Goal: Task Accomplishment & Management: Use online tool/utility

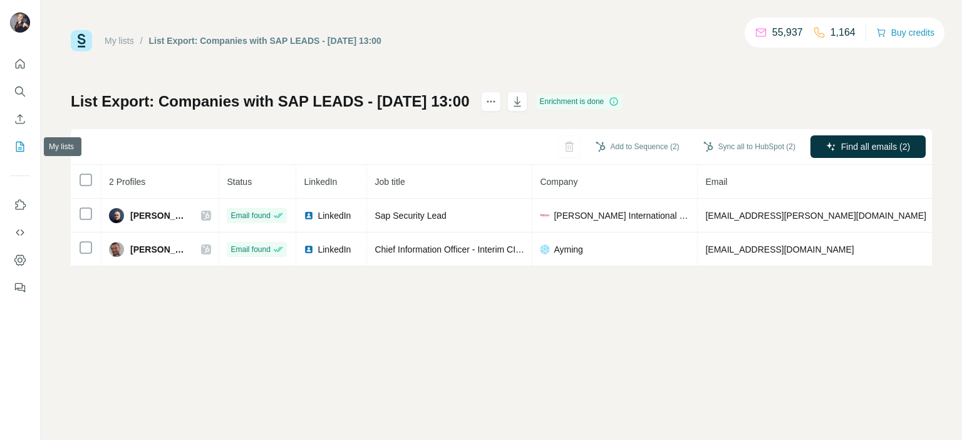
click at [15, 151] on icon "My lists" at bounding box center [20, 146] width 13 height 13
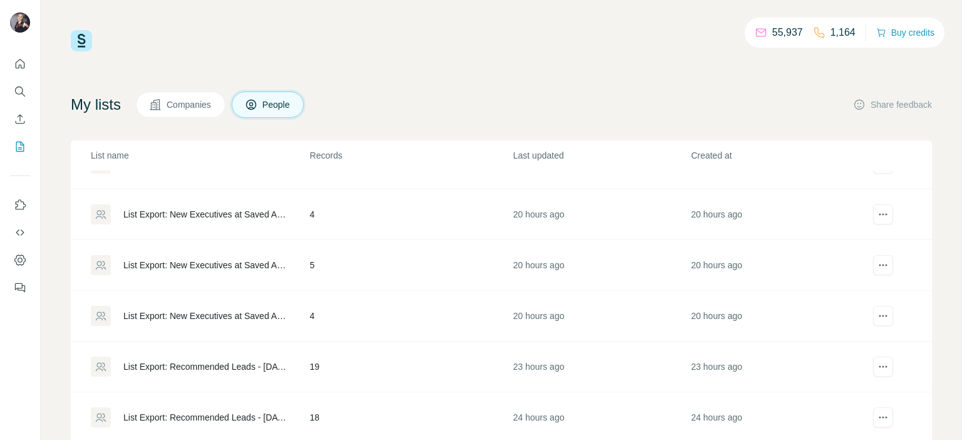
scroll to position [877, 0]
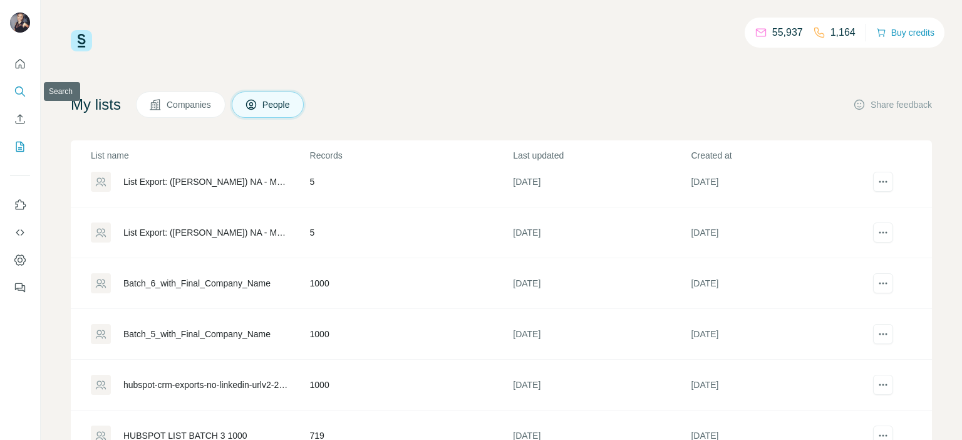
click at [22, 93] on icon "Search" at bounding box center [19, 90] width 8 height 8
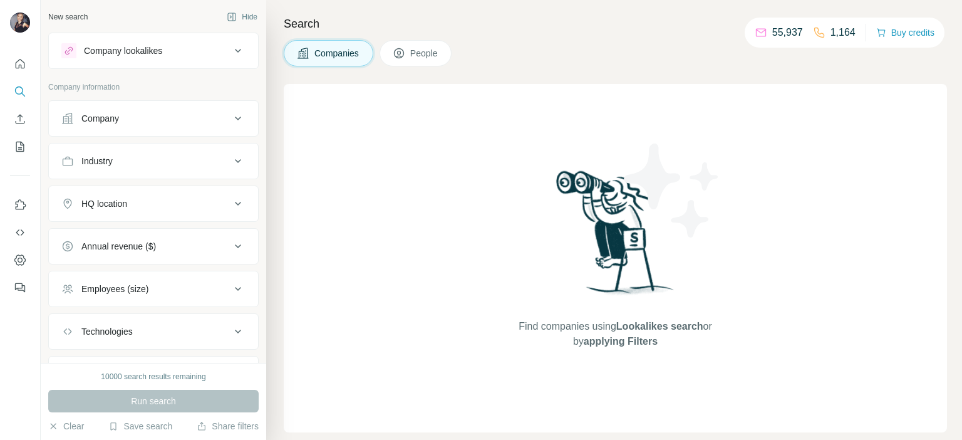
click at [431, 55] on span "People" at bounding box center [424, 53] width 29 height 13
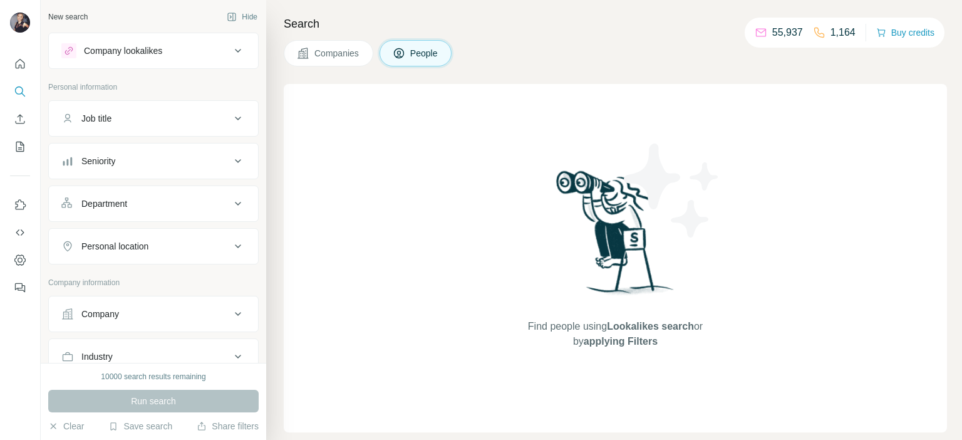
click at [138, 111] on button "Job title" at bounding box center [153, 118] width 209 height 30
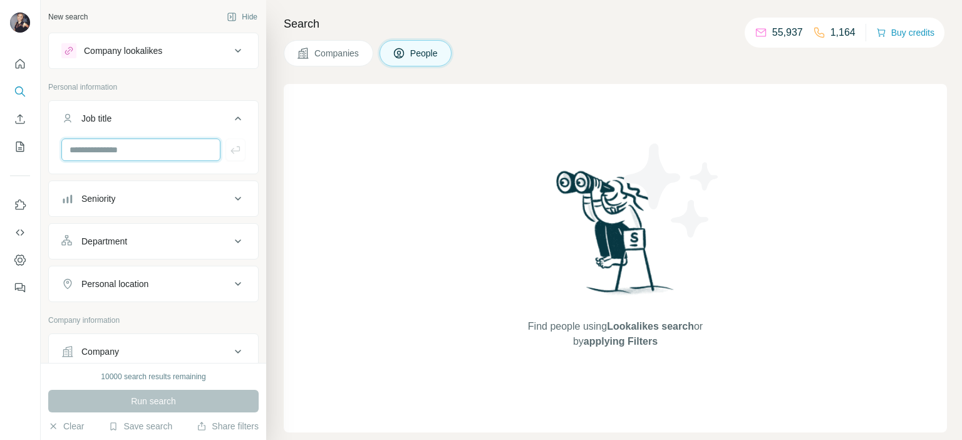
click at [129, 141] on input "text" at bounding box center [140, 149] width 159 height 23
type input "**********"
click at [117, 205] on button "Seniority" at bounding box center [153, 199] width 209 height 30
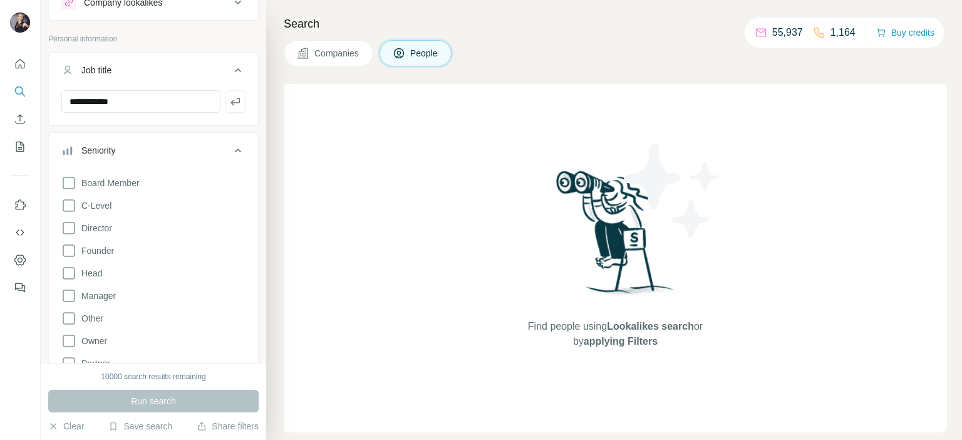
scroll to position [125, 0]
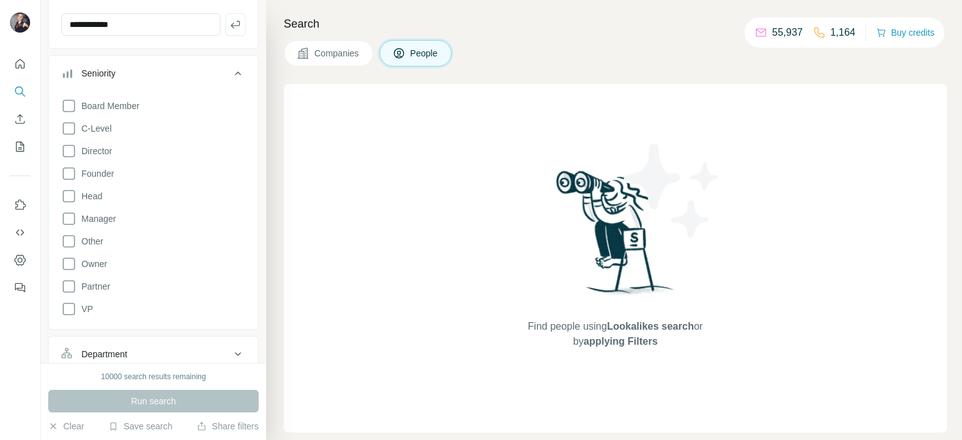
click at [130, 67] on div "Seniority" at bounding box center [145, 73] width 169 height 13
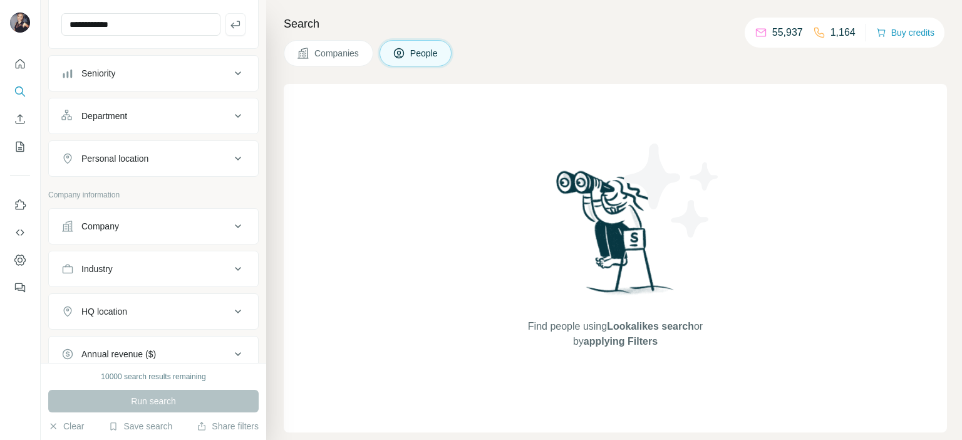
click at [118, 110] on div "Department" at bounding box center [104, 116] width 46 height 13
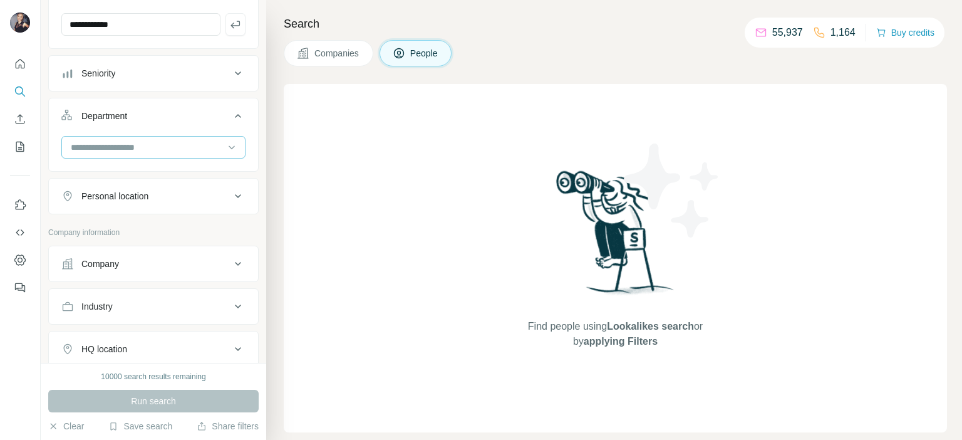
click at [121, 136] on div at bounding box center [153, 147] width 184 height 23
click at [143, 147] on input at bounding box center [147, 147] width 155 height 14
click at [142, 148] on input at bounding box center [147, 147] width 155 height 14
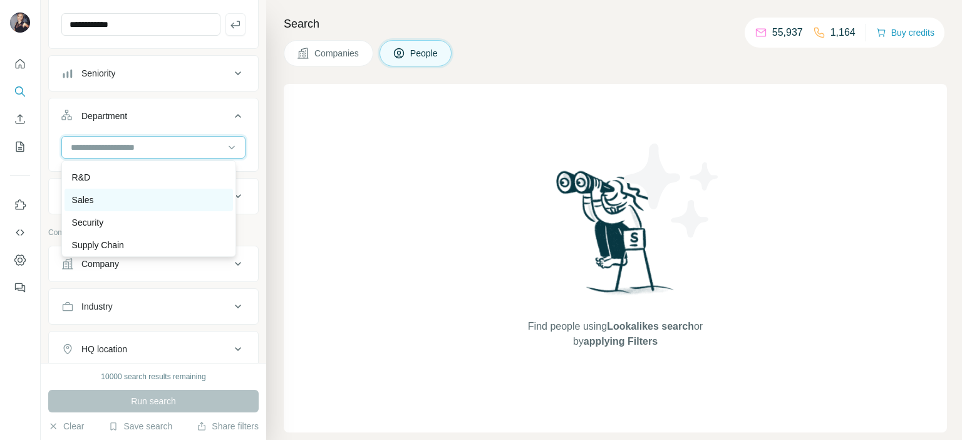
scroll to position [451, 0]
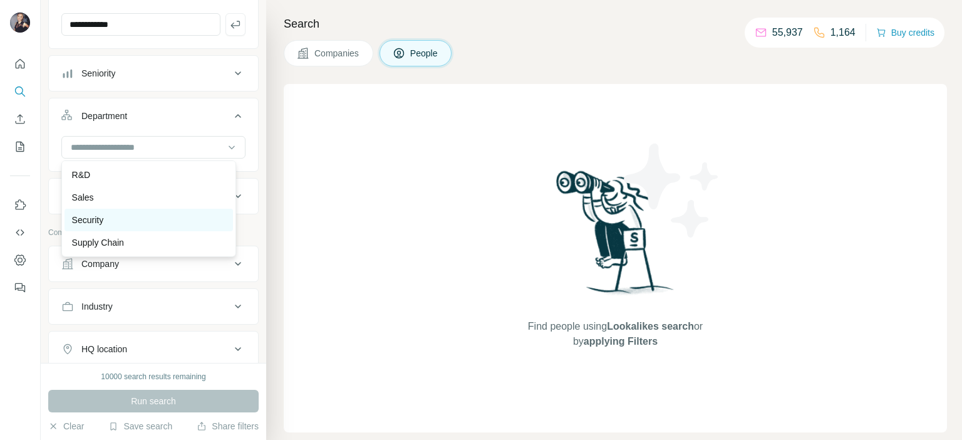
click at [122, 228] on div "Security" at bounding box center [149, 220] width 168 height 23
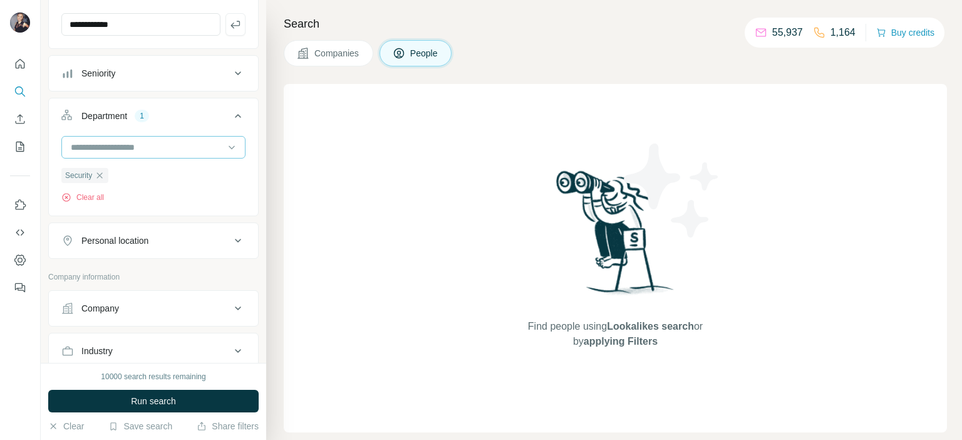
click at [147, 141] on input at bounding box center [147, 147] width 155 height 14
click at [154, 146] on input at bounding box center [147, 147] width 155 height 14
click at [125, 247] on button "Personal location" at bounding box center [153, 240] width 209 height 30
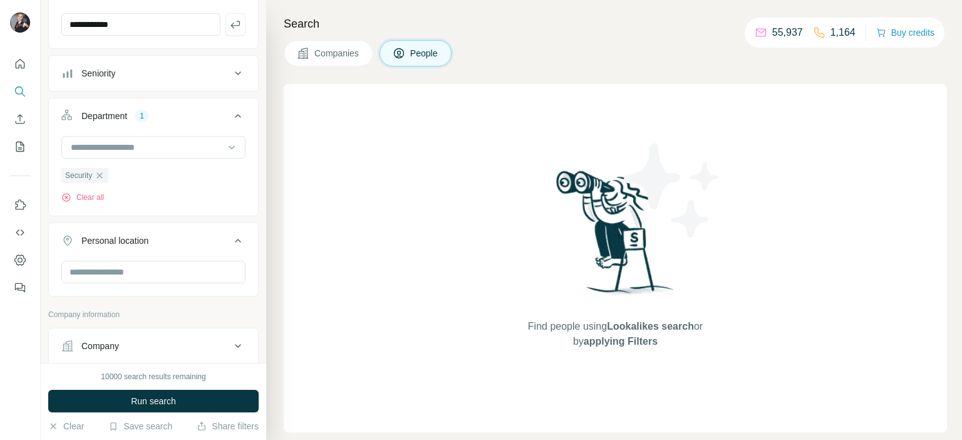
click at [155, 240] on div "Personal location" at bounding box center [145, 240] width 169 height 13
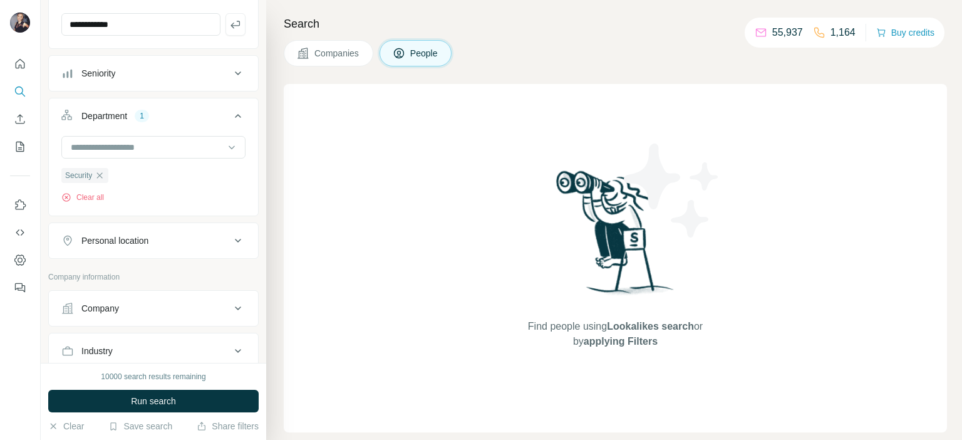
scroll to position [313, 0]
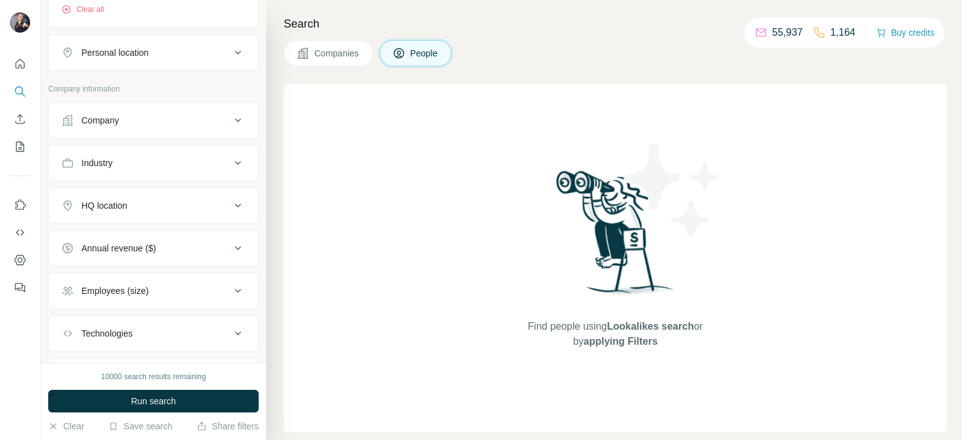
click at [120, 130] on button "Company" at bounding box center [153, 120] width 209 height 30
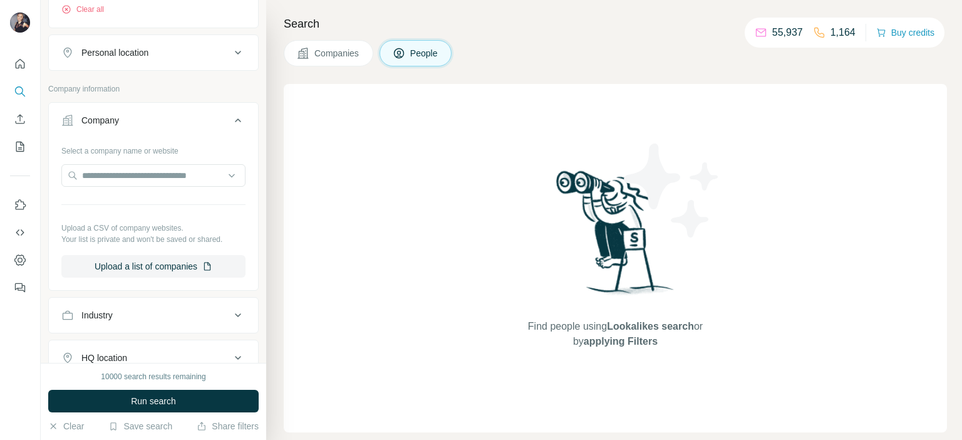
click at [120, 130] on button "Company" at bounding box center [153, 122] width 209 height 35
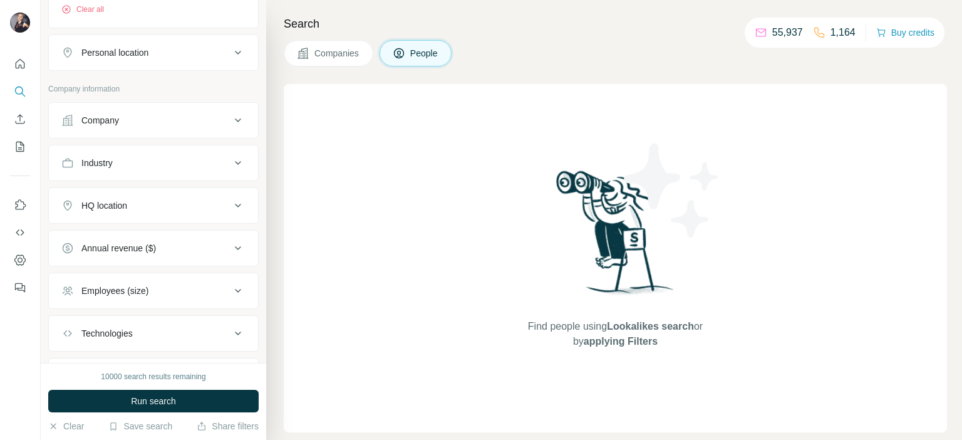
click at [120, 176] on button "Industry" at bounding box center [153, 163] width 209 height 30
click at [123, 199] on input at bounding box center [147, 194] width 155 height 14
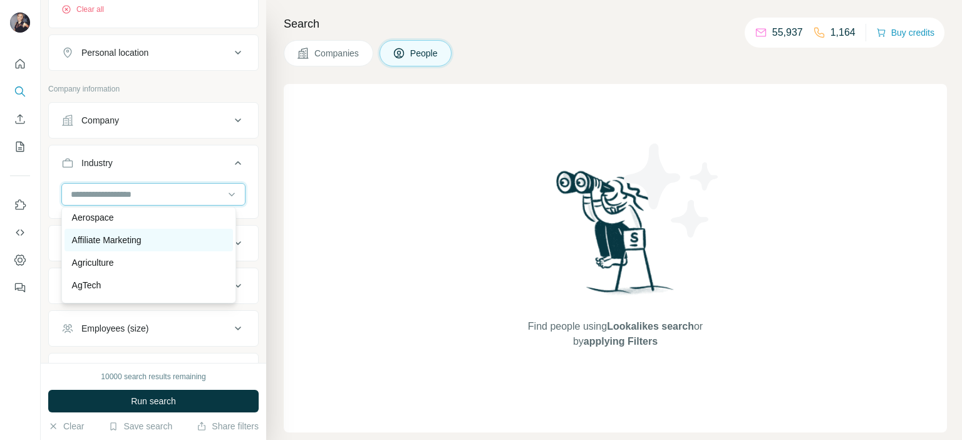
scroll to position [251, 0]
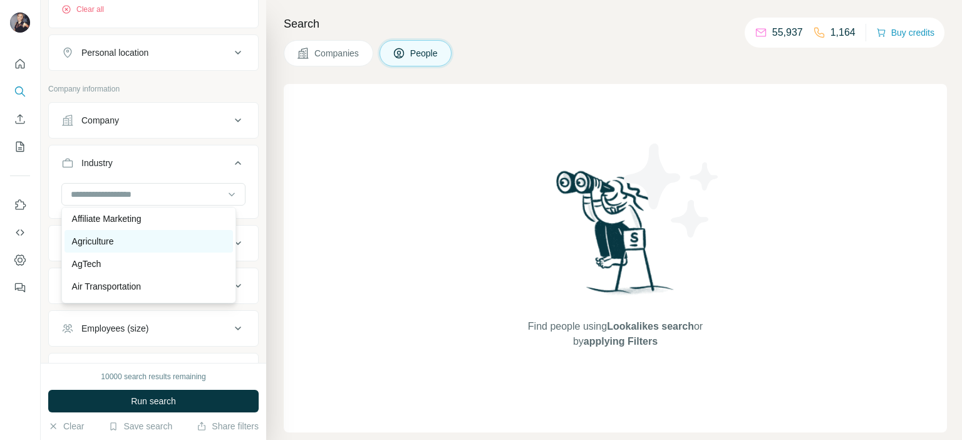
click at [95, 237] on p "Agriculture" at bounding box center [93, 241] width 42 height 13
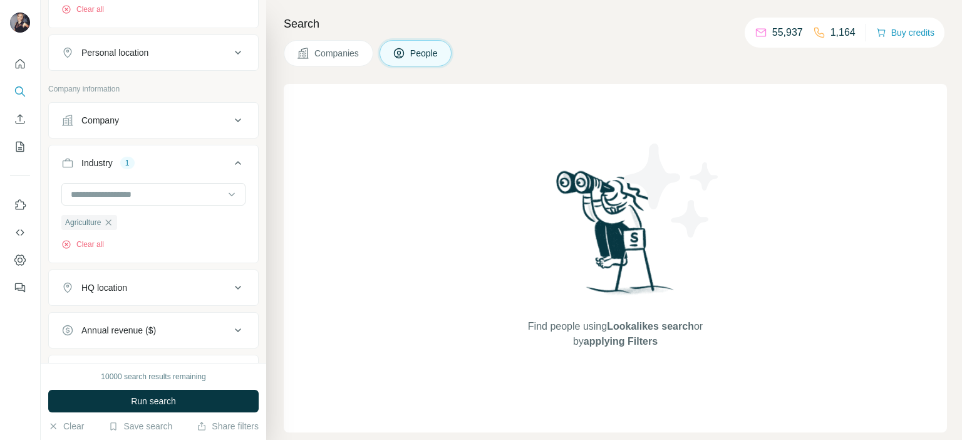
click at [138, 286] on div "HQ location" at bounding box center [145, 287] width 169 height 13
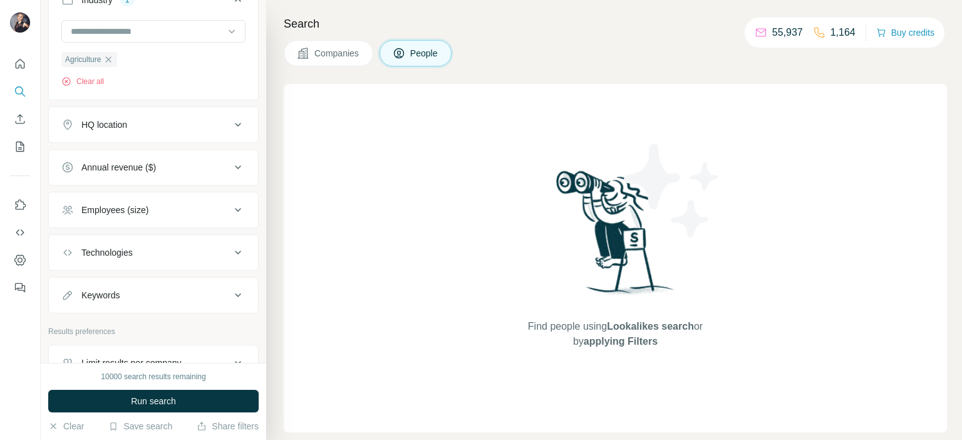
scroll to position [501, 0]
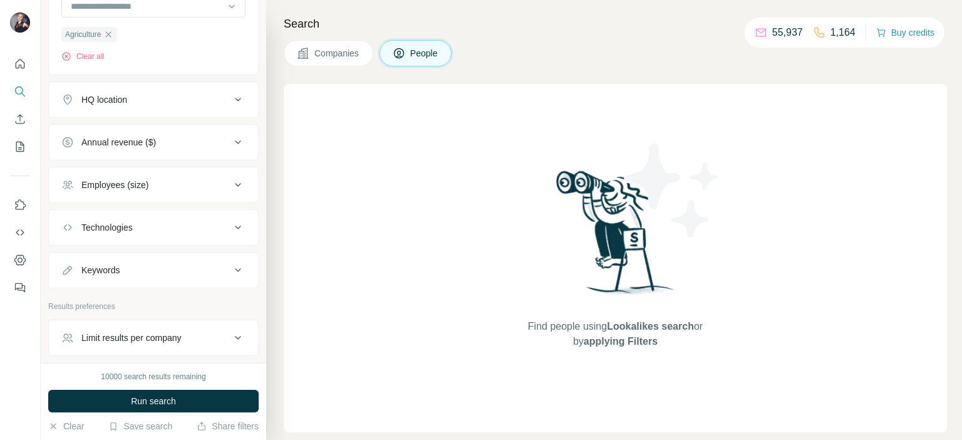
click at [135, 138] on div "Annual revenue ($)" at bounding box center [118, 142] width 75 height 13
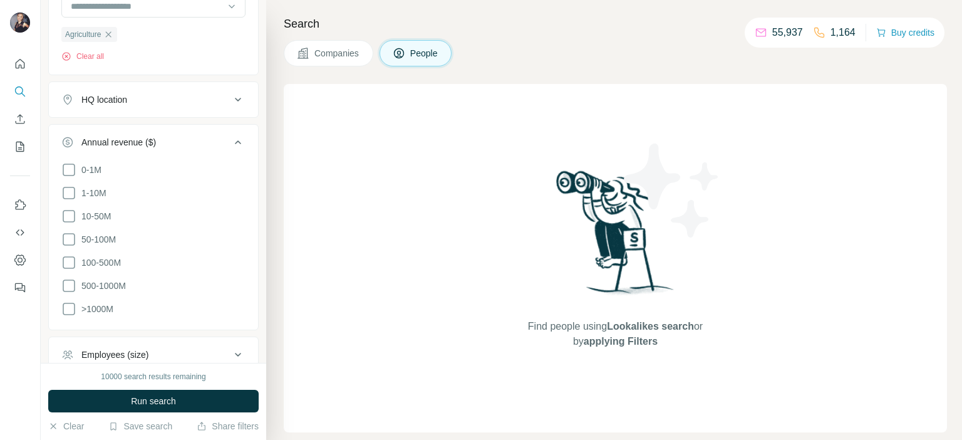
click at [134, 141] on div "Annual revenue ($)" at bounding box center [118, 142] width 75 height 13
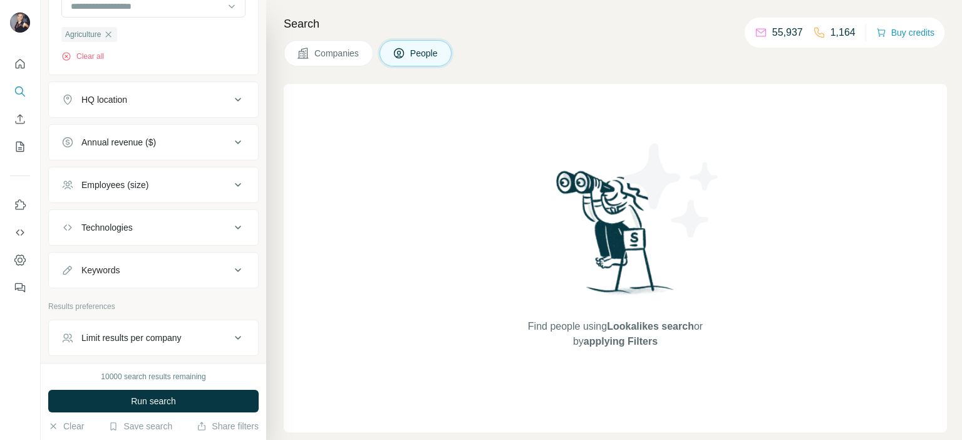
click at [134, 141] on div "Annual revenue ($)" at bounding box center [118, 142] width 75 height 13
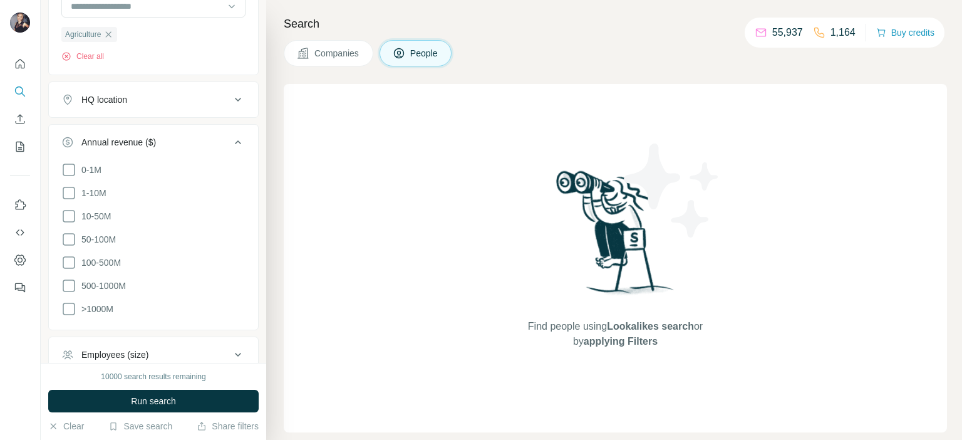
click at [128, 142] on div "Annual revenue ($)" at bounding box center [118, 142] width 75 height 13
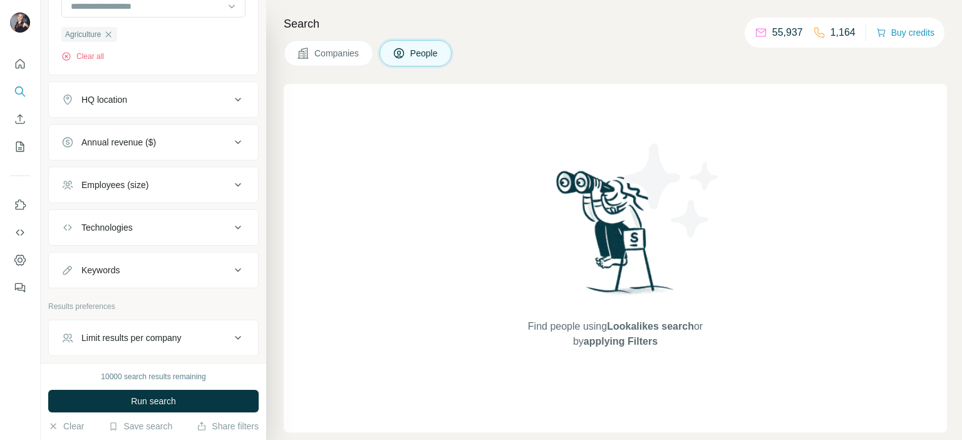
click at [124, 178] on div "Employees (size)" at bounding box center [114, 184] width 67 height 13
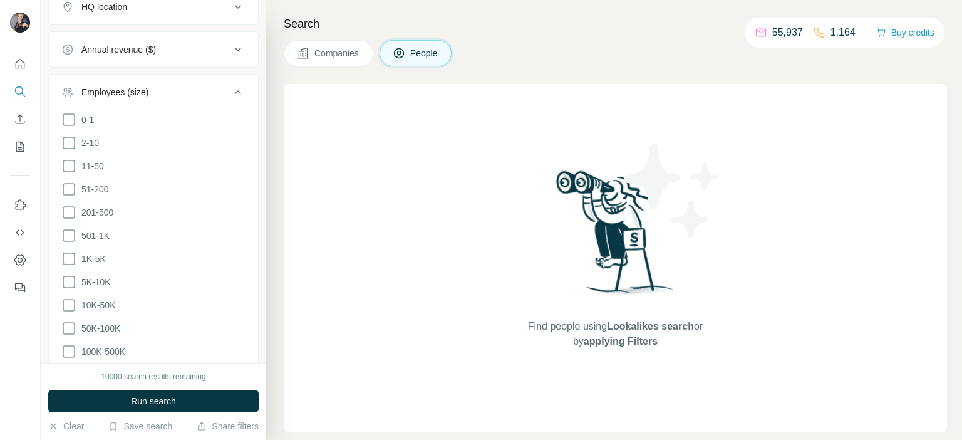
scroll to position [626, 0]
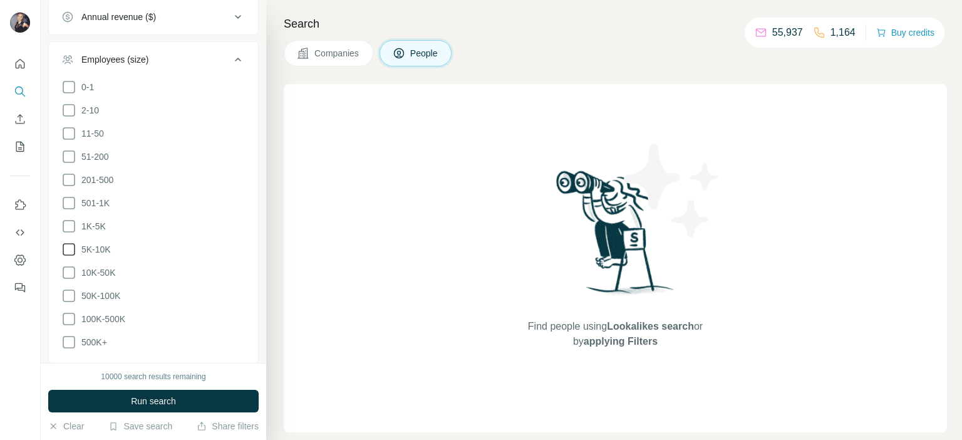
drag, startPoint x: 66, startPoint y: 266, endPoint x: 66, endPoint y: 247, distance: 18.8
click at [66, 266] on icon at bounding box center [68, 272] width 15 height 15
click at [67, 246] on icon at bounding box center [68, 249] width 15 height 15
click at [169, 408] on button "Run search" at bounding box center [153, 401] width 210 height 23
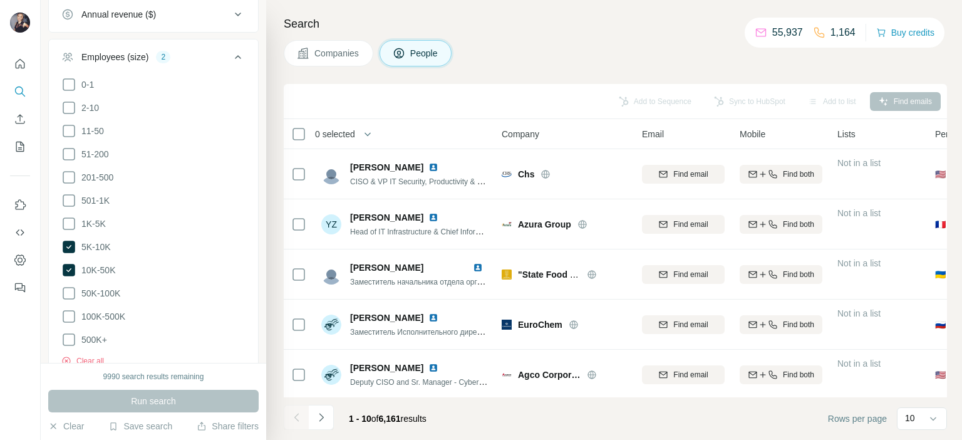
scroll to position [501, 0]
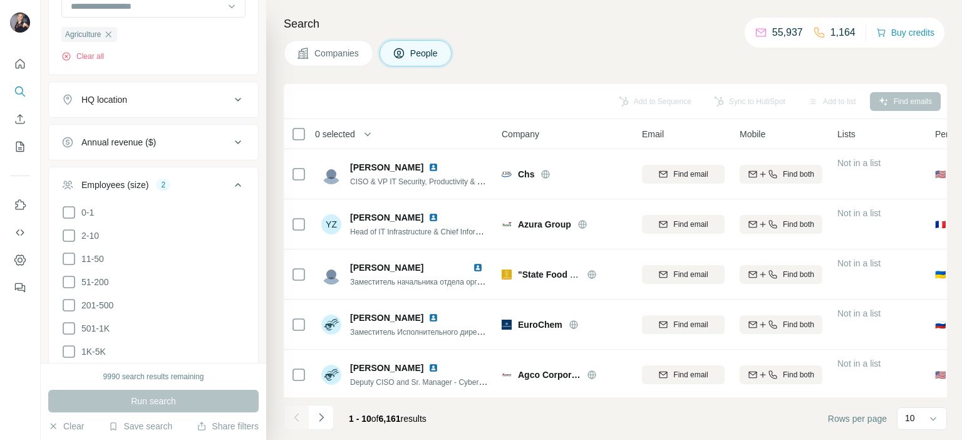
click at [219, 185] on div "Employees (size) 2" at bounding box center [145, 184] width 169 height 13
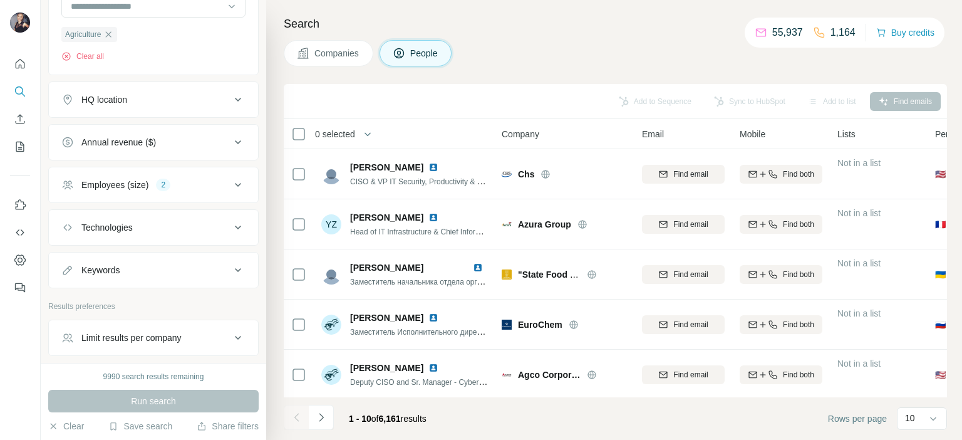
click at [120, 236] on button "Technologies" at bounding box center [153, 227] width 209 height 30
click at [148, 231] on div "Technologies" at bounding box center [145, 227] width 169 height 13
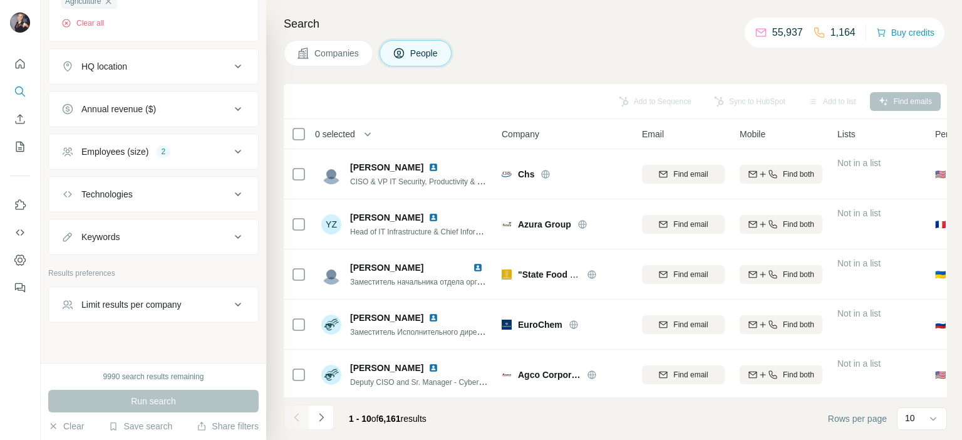
scroll to position [549, 0]
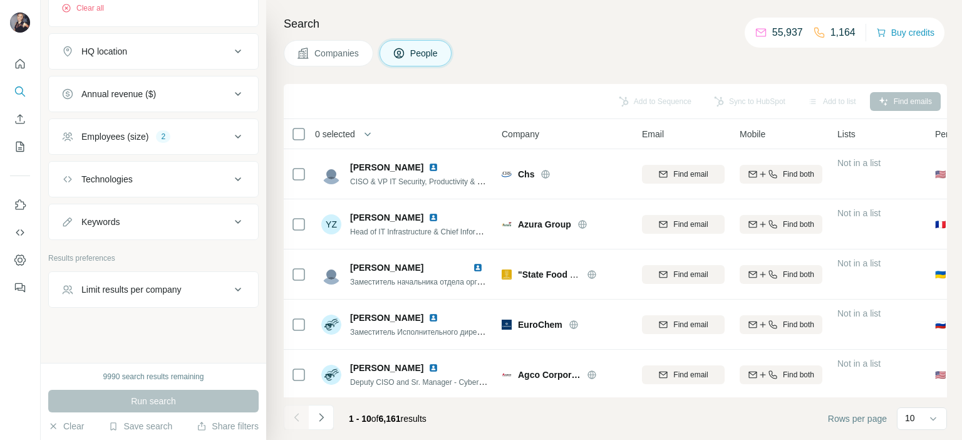
click at [150, 175] on div "Technologies" at bounding box center [145, 179] width 169 height 13
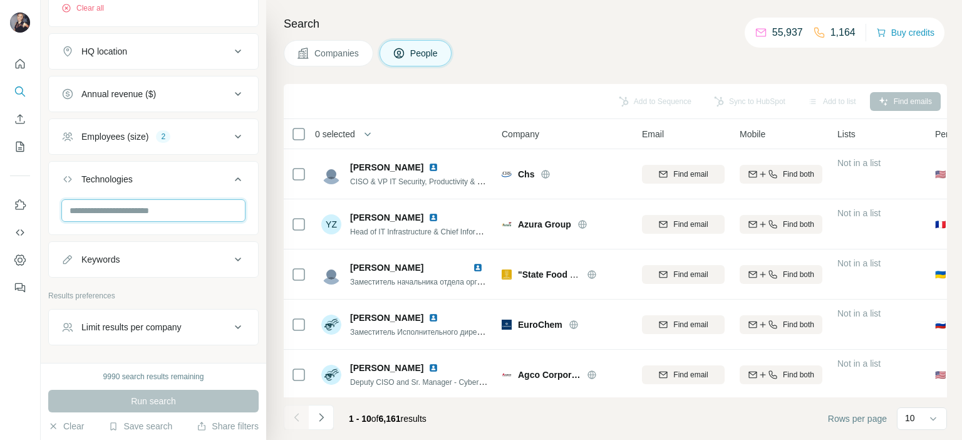
click at [154, 211] on input "text" at bounding box center [153, 210] width 184 height 23
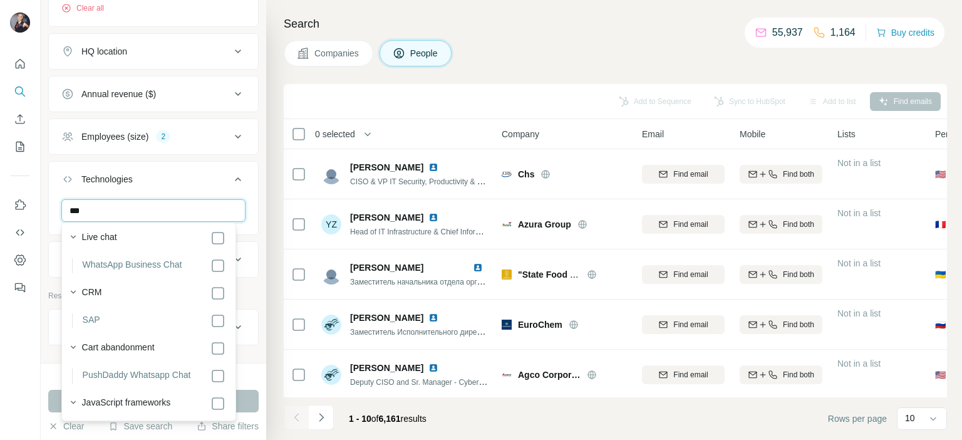
scroll to position [313, 0]
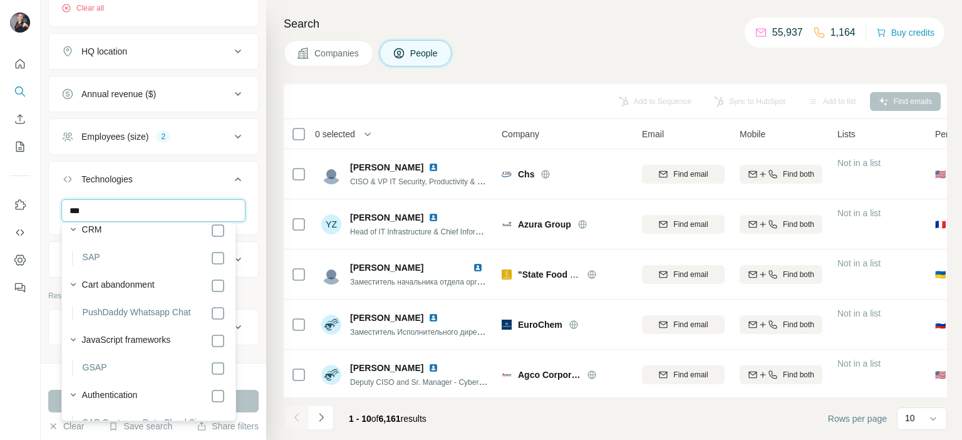
type input "***"
click at [191, 182] on div "Technologies 1" at bounding box center [145, 179] width 169 height 13
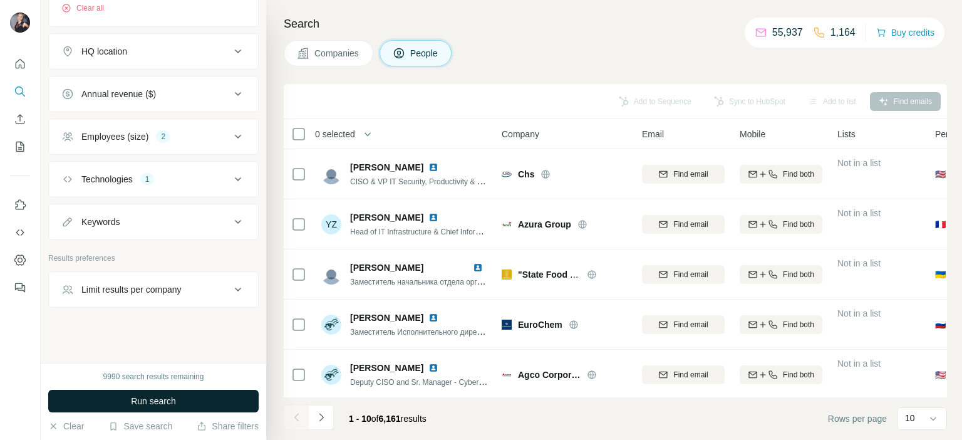
click at [195, 401] on button "Run search" at bounding box center [153, 401] width 210 height 23
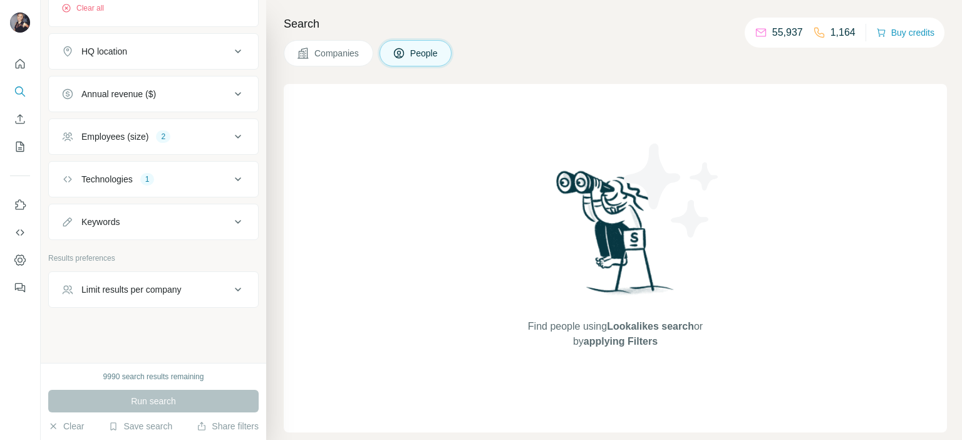
click at [182, 182] on div "Technologies 1" at bounding box center [145, 179] width 169 height 13
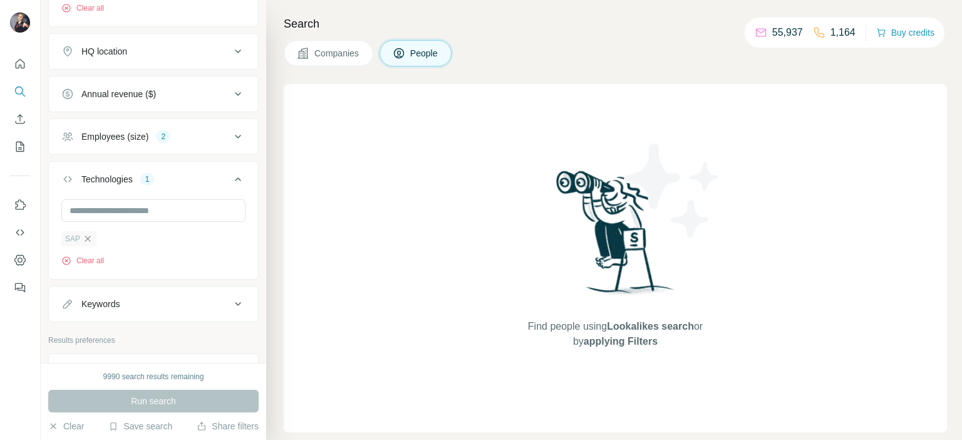
click at [88, 240] on icon "button" at bounding box center [88, 239] width 10 height 10
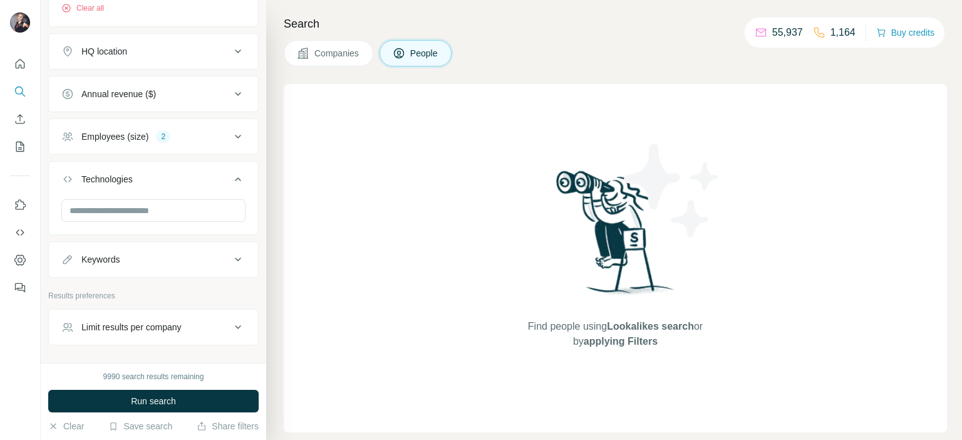
click at [85, 237] on ul "Company Industry 1 Agriculture Clear all HQ location Annual revenue ($) Employe…" at bounding box center [153, 71] width 210 height 411
click at [210, 395] on button "Run search" at bounding box center [153, 401] width 210 height 23
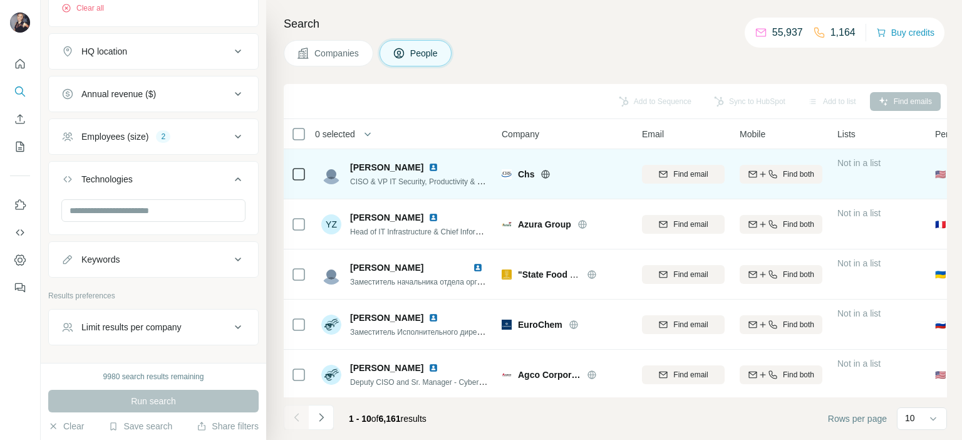
click at [428, 168] on img at bounding box center [433, 167] width 10 height 10
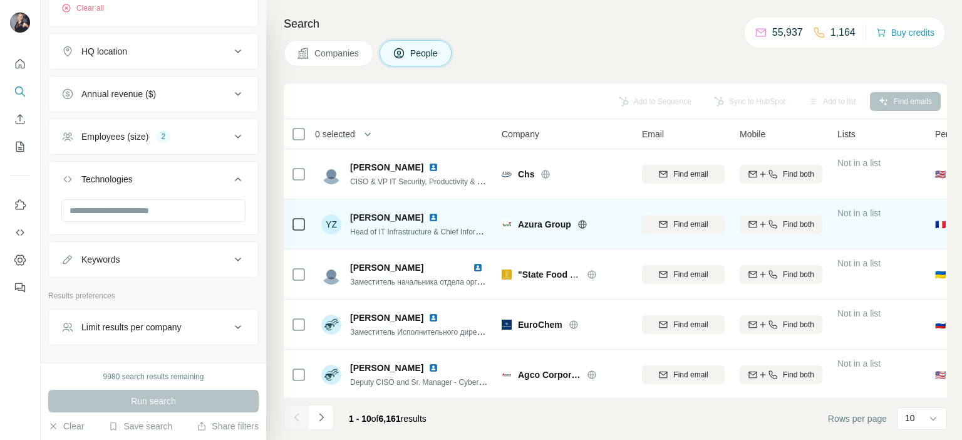
click at [428, 217] on img at bounding box center [433, 217] width 10 height 10
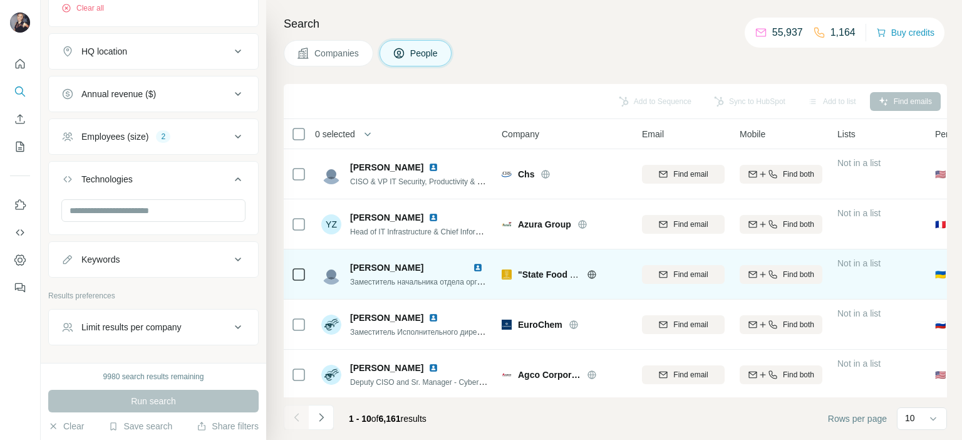
click at [476, 266] on img at bounding box center [478, 267] width 10 height 10
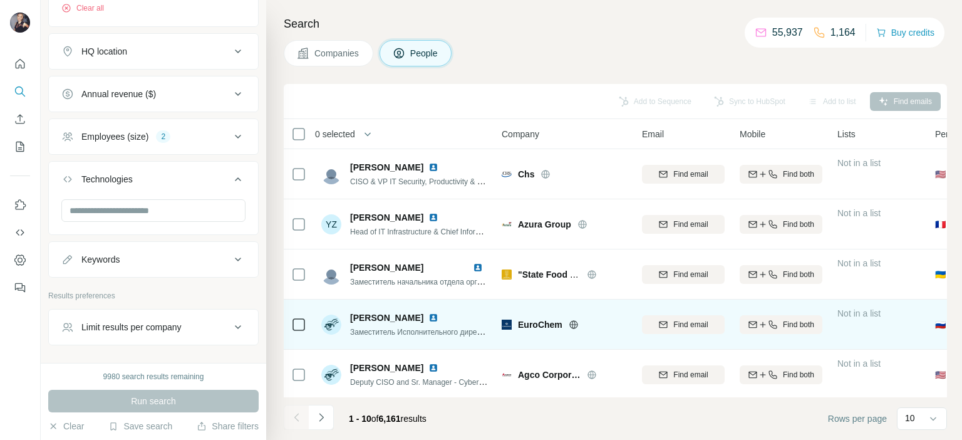
click at [428, 319] on img at bounding box center [433, 318] width 10 height 10
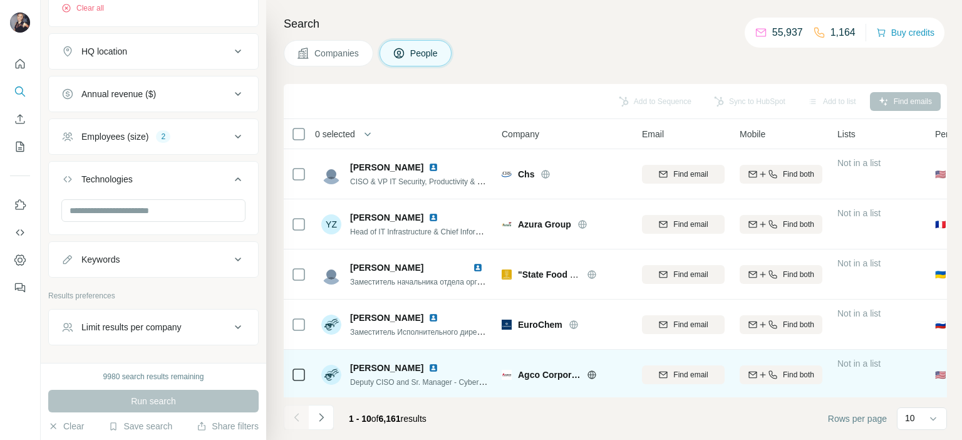
click at [431, 369] on img at bounding box center [433, 368] width 10 height 10
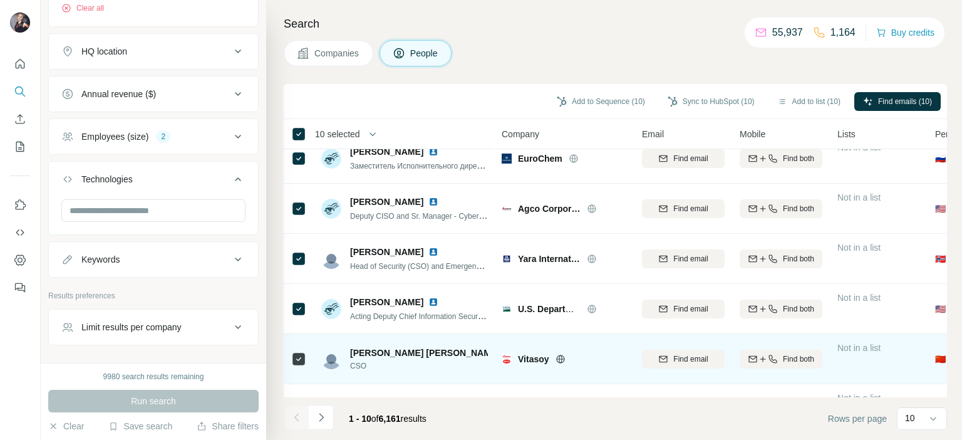
scroll to position [188, 0]
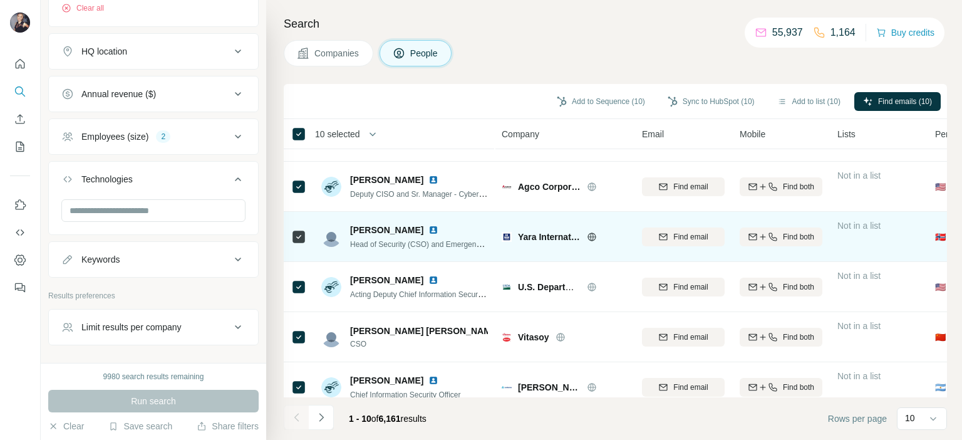
click at [428, 229] on img at bounding box center [433, 230] width 10 height 10
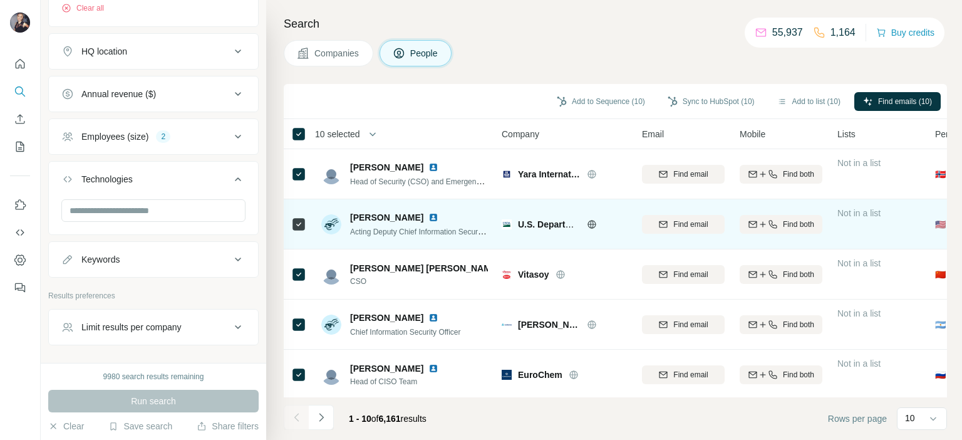
click at [428, 219] on img at bounding box center [433, 217] width 10 height 10
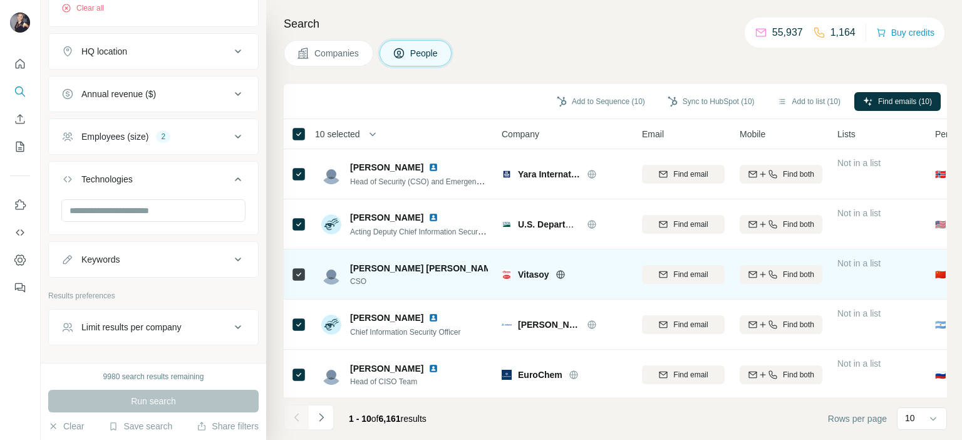
click at [584, 267] on div at bounding box center [586, 268] width 5 height 10
click at [584, 268] on img at bounding box center [586, 268] width 5 height 10
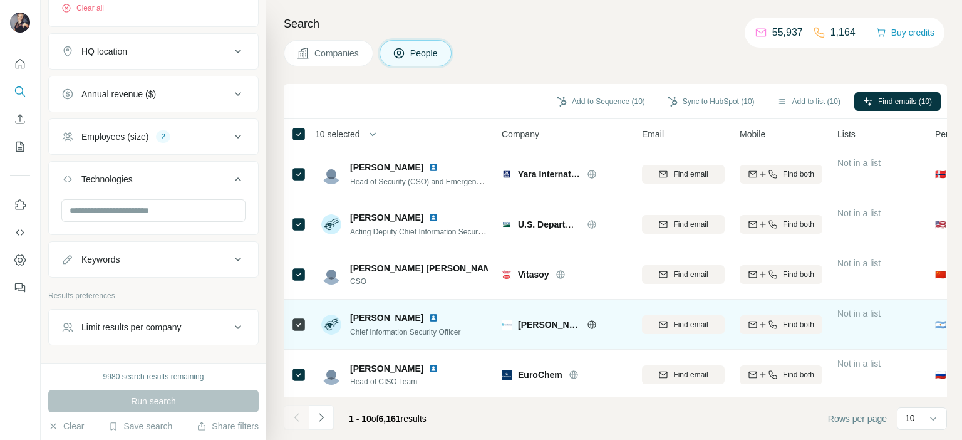
drag, startPoint x: 437, startPoint y: 319, endPoint x: 432, endPoint y: 309, distance: 11.2
click at [436, 319] on img at bounding box center [433, 318] width 10 height 10
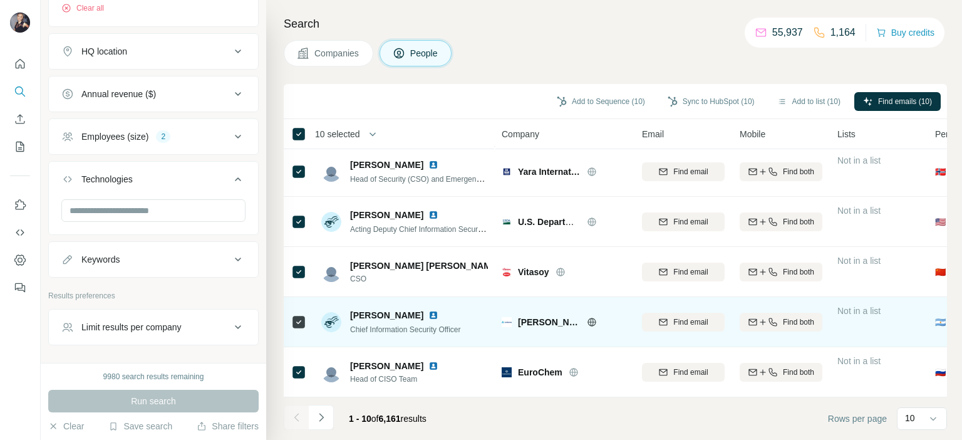
scroll to position [259, 0]
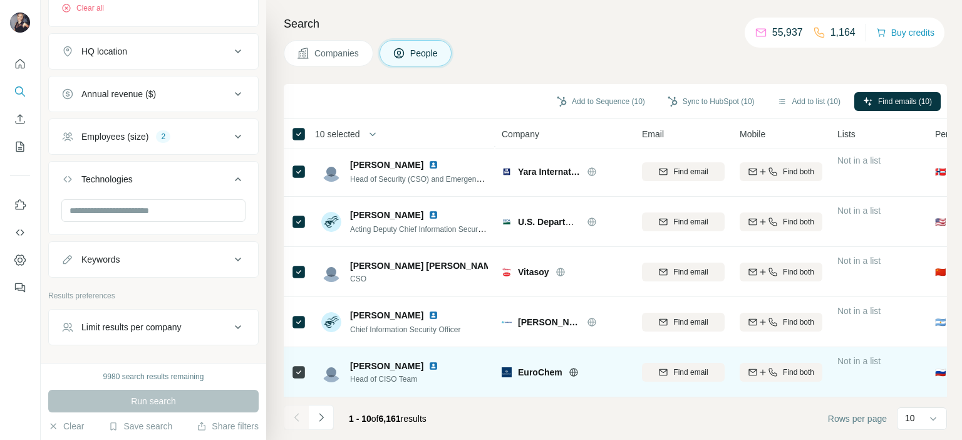
click at [428, 362] on img at bounding box center [433, 366] width 10 height 10
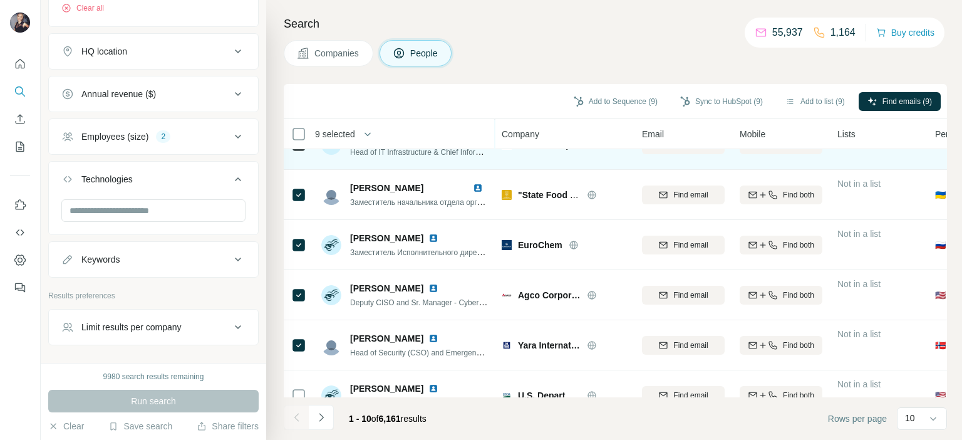
scroll to position [0, 0]
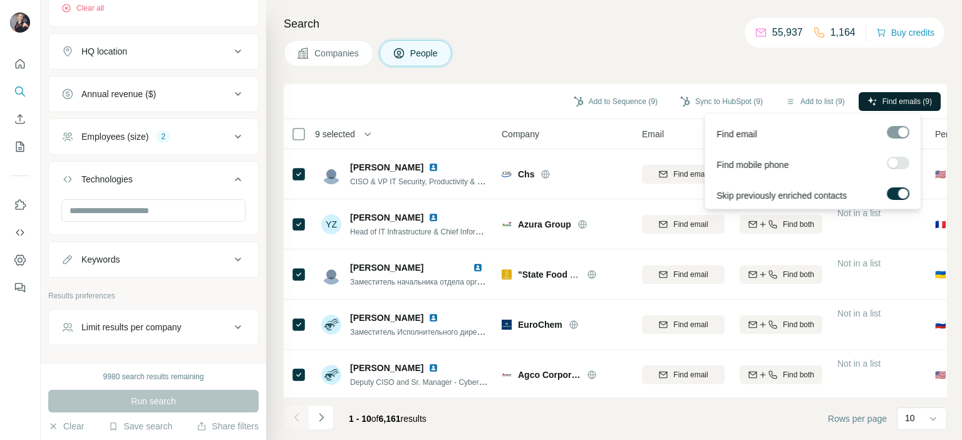
click at [912, 98] on span "Find emails (9)" at bounding box center [906, 101] width 49 height 11
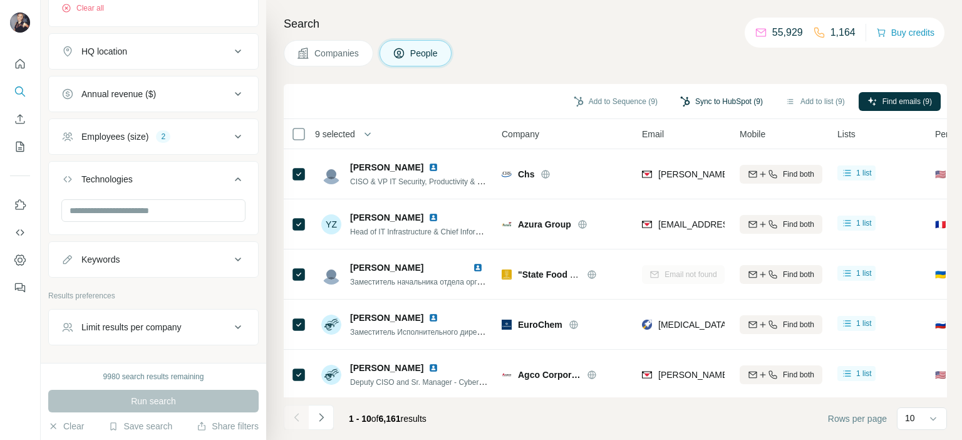
click at [706, 98] on button "Sync to HubSpot (9)" at bounding box center [721, 101] width 100 height 19
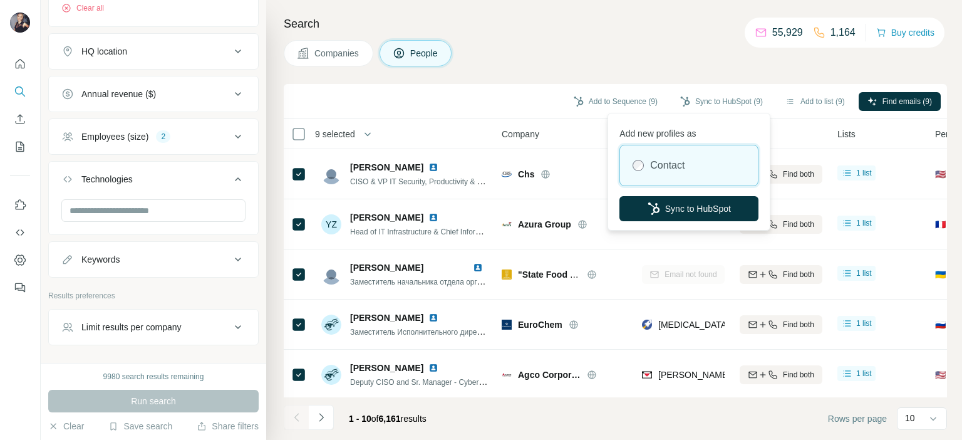
click at [680, 166] on label "Contact" at bounding box center [667, 165] width 34 height 15
click at [649, 166] on div "Contact" at bounding box center [689, 165] width 138 height 40
click at [701, 163] on div "Contact" at bounding box center [689, 165] width 138 height 40
click at [644, 168] on div "Contact" at bounding box center [689, 165] width 138 height 40
click at [699, 212] on button "Sync to HubSpot" at bounding box center [688, 208] width 139 height 25
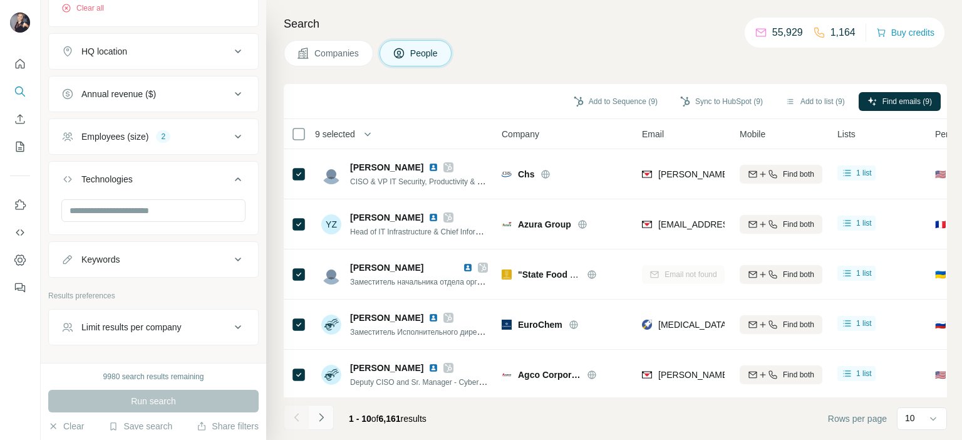
click at [323, 419] on icon "Navigate to next page" at bounding box center [321, 417] width 13 height 13
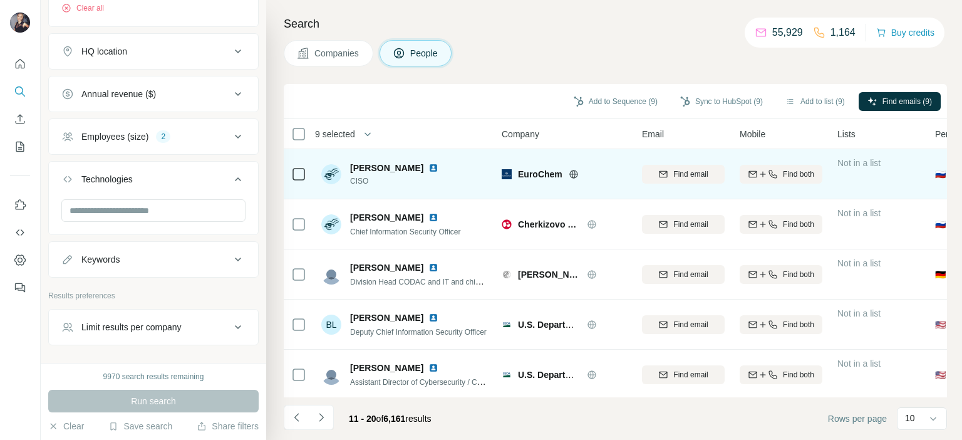
click at [428, 167] on img at bounding box center [433, 168] width 10 height 10
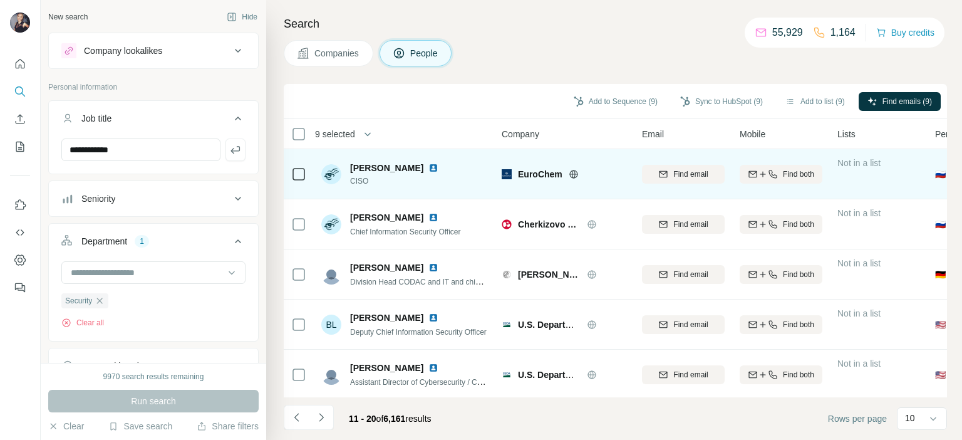
scroll to position [251, 0]
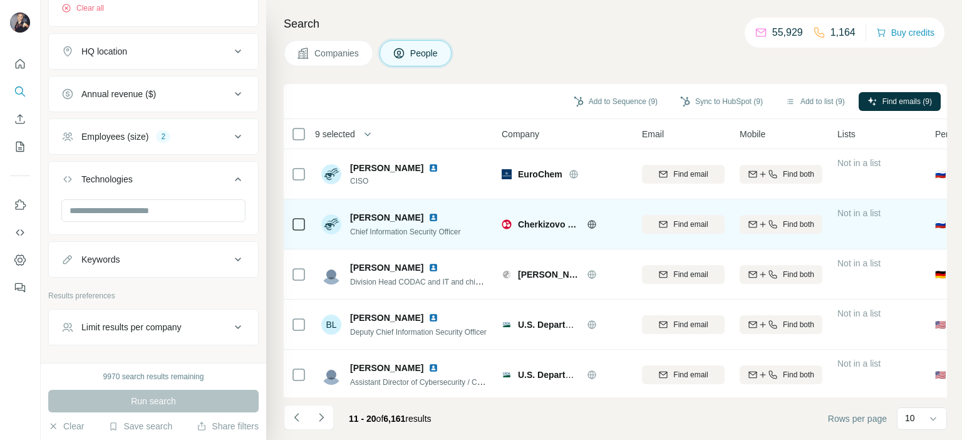
click at [428, 219] on img at bounding box center [433, 217] width 10 height 10
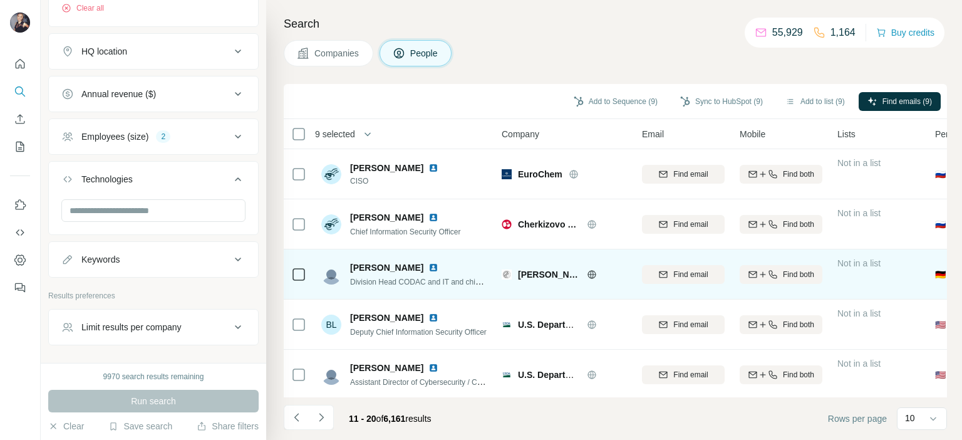
click at [428, 266] on img at bounding box center [433, 267] width 10 height 10
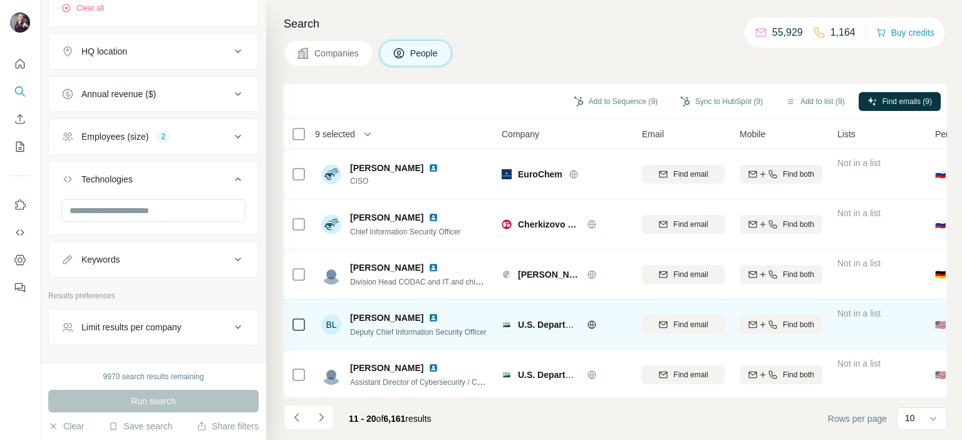
click at [430, 318] on img at bounding box center [433, 318] width 10 height 10
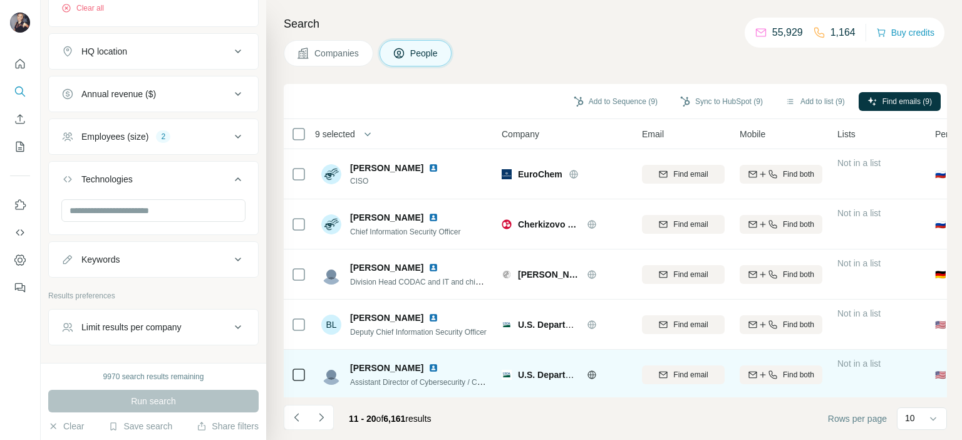
click at [433, 368] on img at bounding box center [433, 368] width 10 height 10
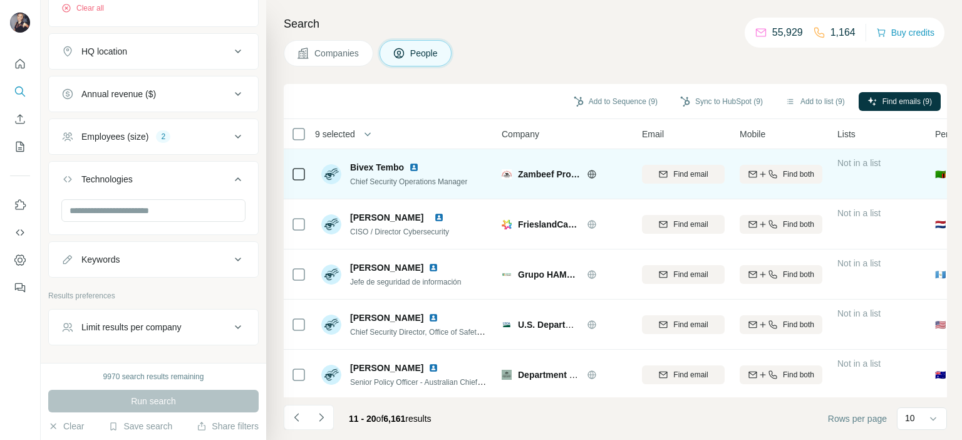
click at [415, 171] on img at bounding box center [414, 167] width 10 height 10
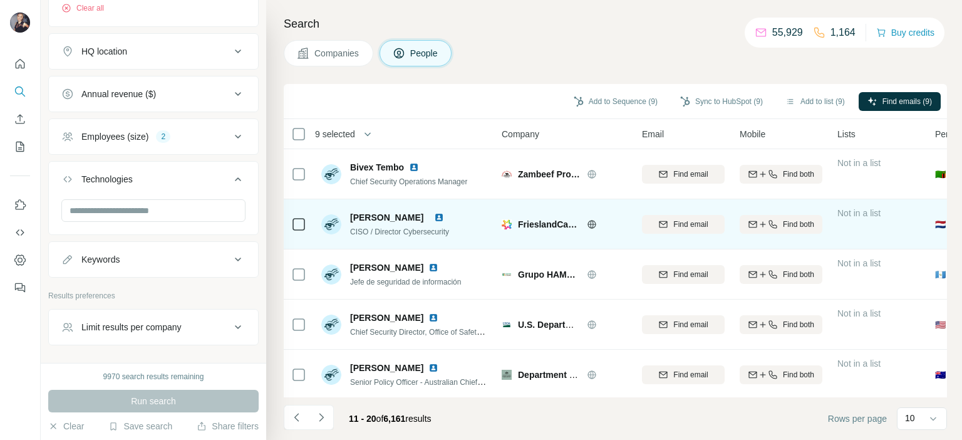
click at [444, 216] on img at bounding box center [439, 217] width 10 height 10
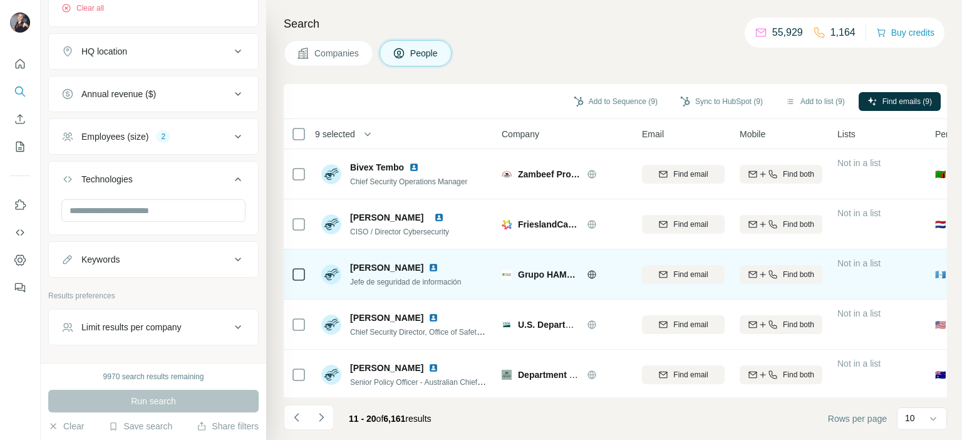
click at [428, 268] on img at bounding box center [433, 267] width 10 height 10
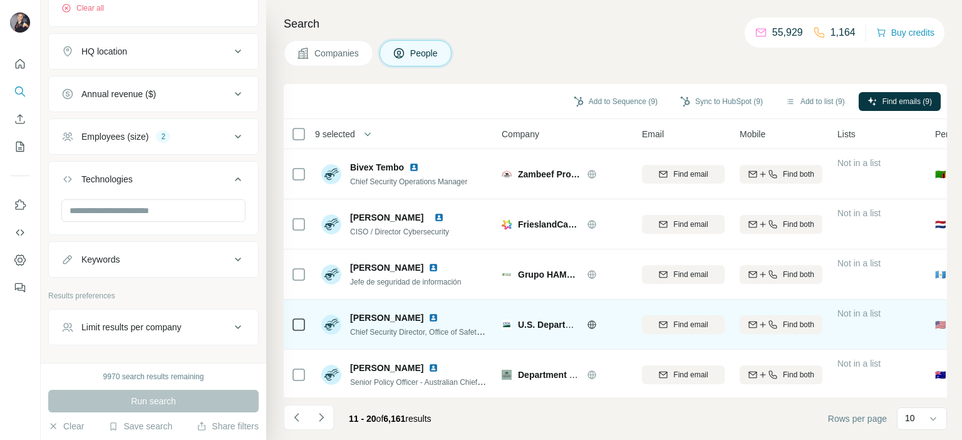
click at [428, 314] on img at bounding box center [433, 318] width 10 height 10
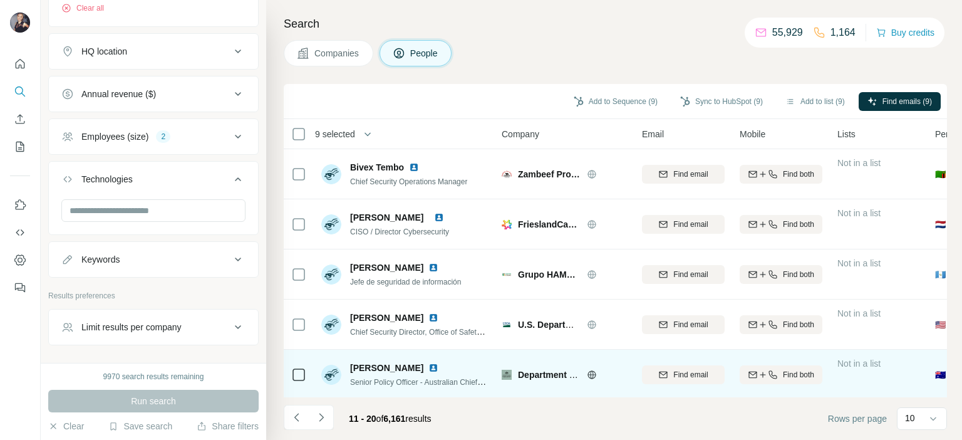
click at [438, 368] on img at bounding box center [433, 368] width 10 height 10
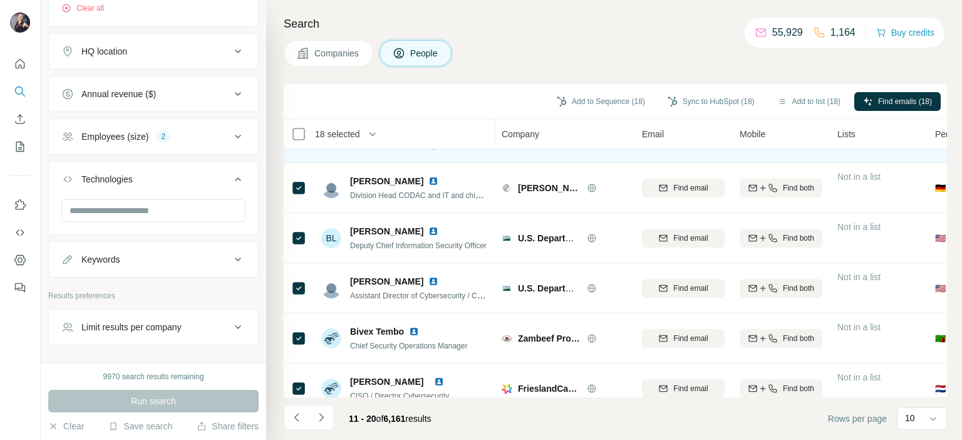
scroll to position [0, 0]
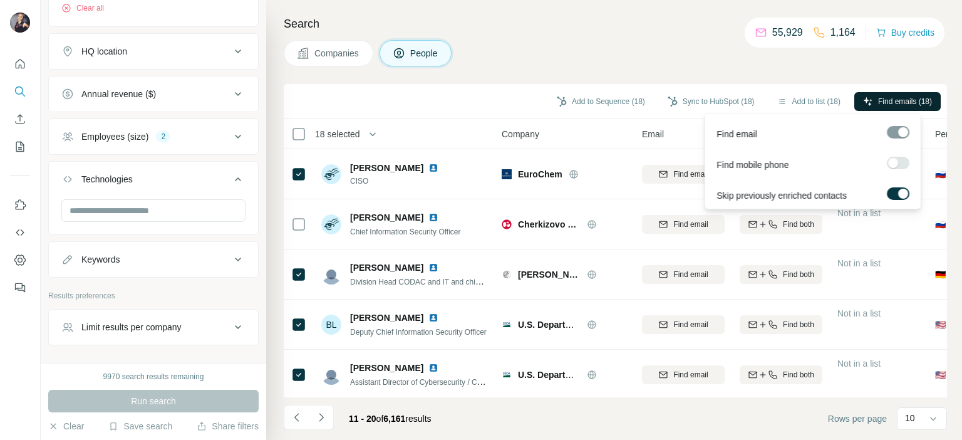
click at [881, 96] on span "Find emails (18)" at bounding box center [905, 101] width 54 height 11
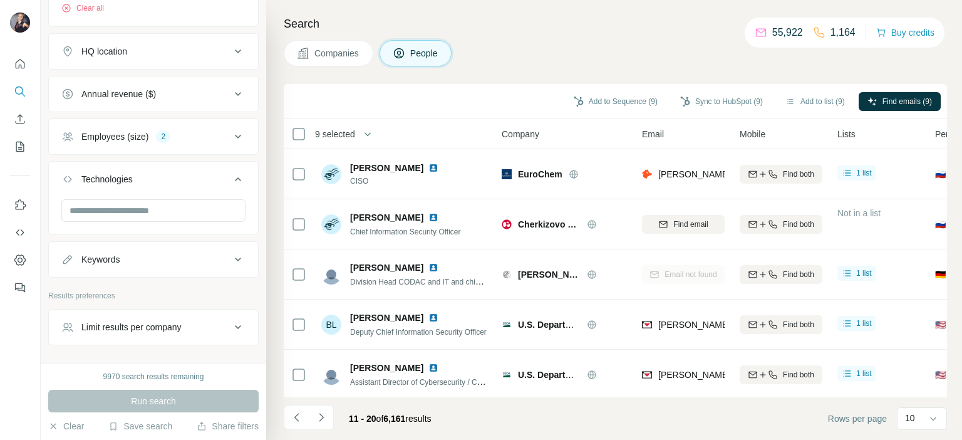
click at [349, 128] on span "9 selected" at bounding box center [335, 134] width 40 height 13
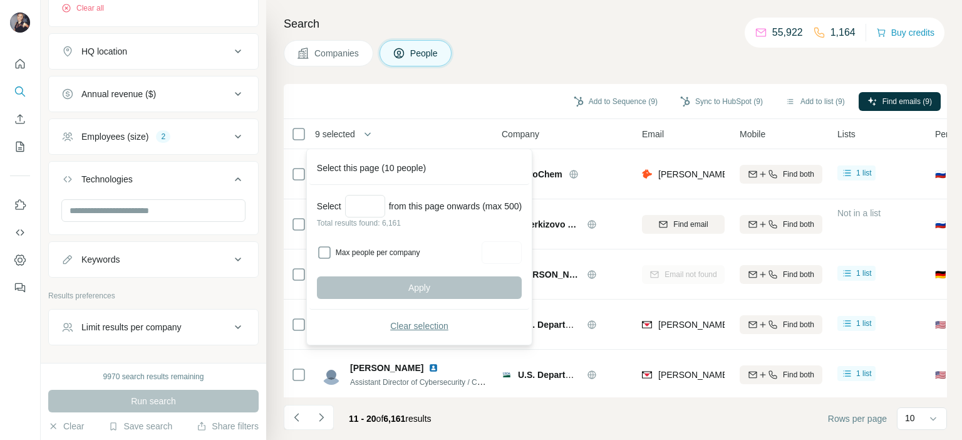
click at [408, 319] on span "Clear selection" at bounding box center [419, 325] width 58 height 13
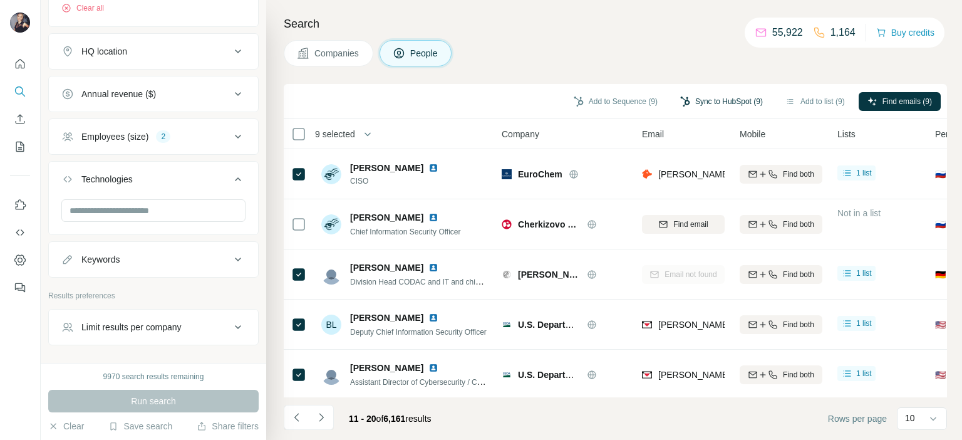
click at [704, 97] on button "Sync to HubSpot (9)" at bounding box center [721, 101] width 100 height 19
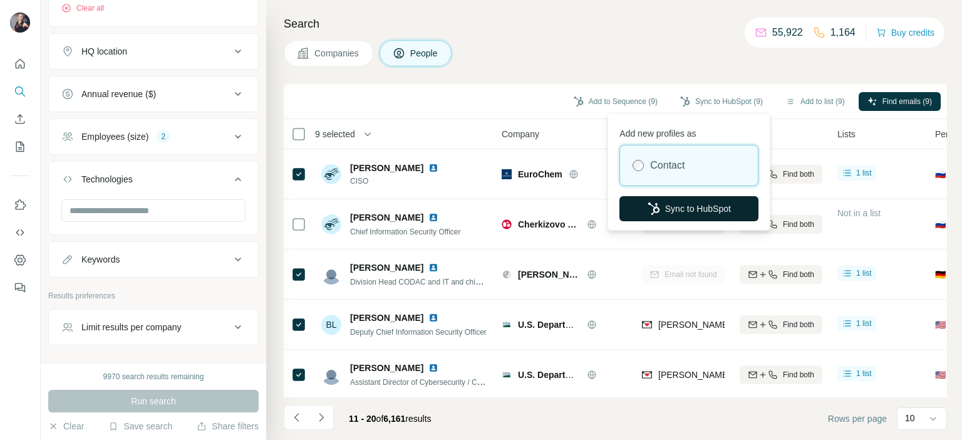
click at [719, 207] on button "Sync to HubSpot" at bounding box center [688, 208] width 139 height 25
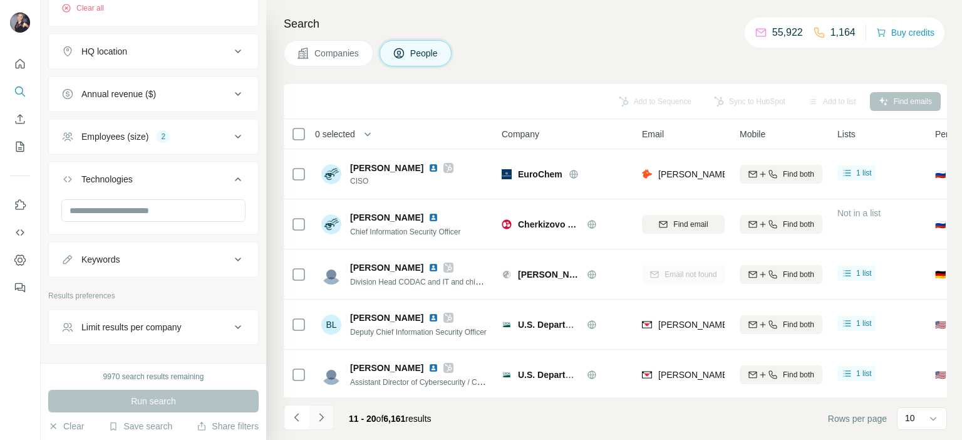
click at [329, 417] on button "Navigate to next page" at bounding box center [321, 417] width 25 height 25
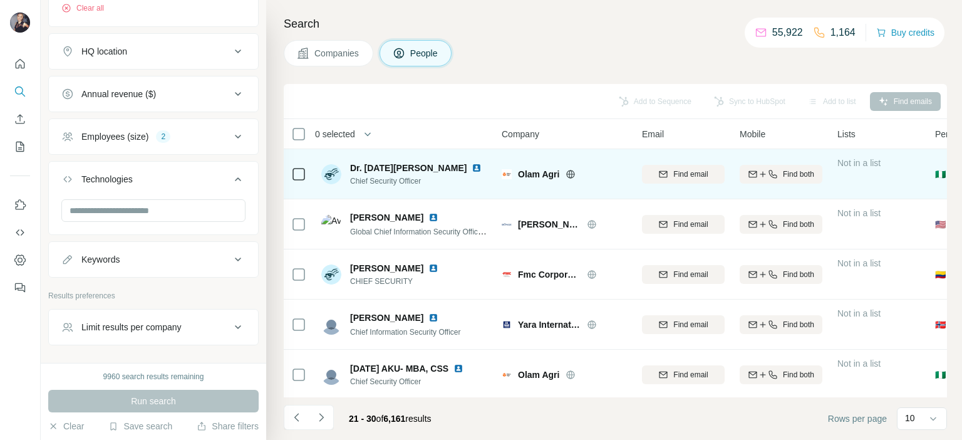
click at [472, 168] on img at bounding box center [477, 168] width 10 height 10
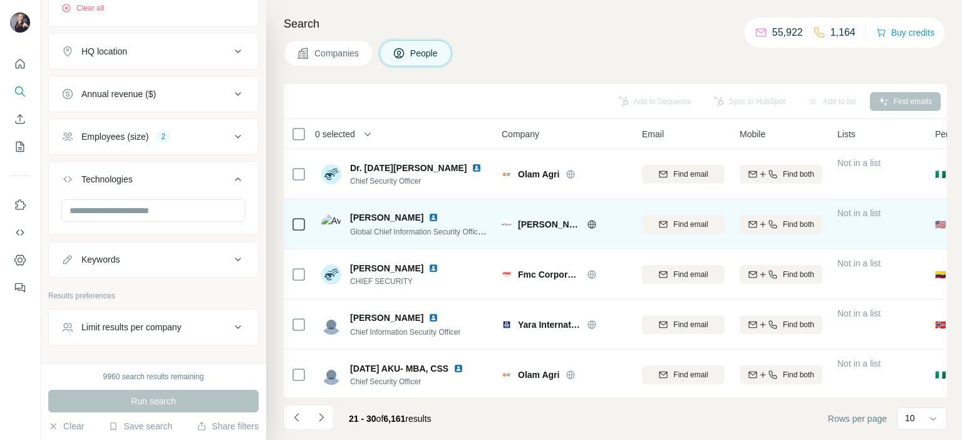
click at [432, 217] on img at bounding box center [433, 217] width 10 height 10
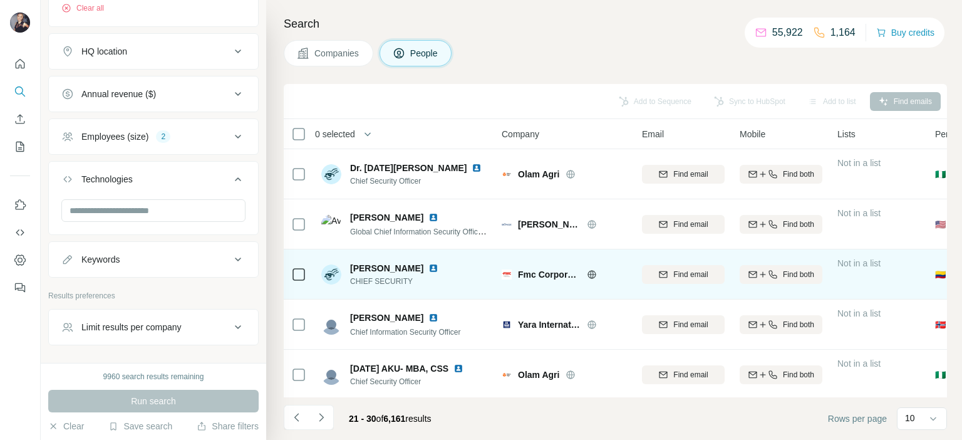
click at [438, 264] on img at bounding box center [433, 268] width 10 height 10
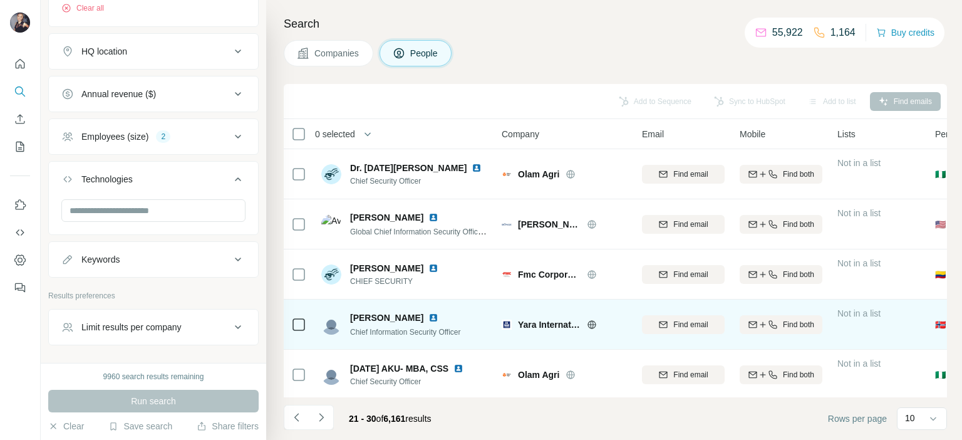
click at [428, 317] on img at bounding box center [433, 318] width 10 height 10
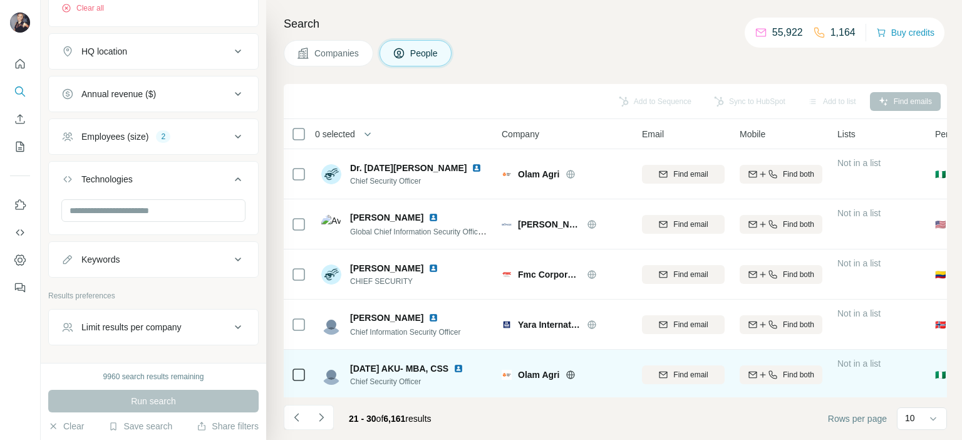
click at [462, 368] on img at bounding box center [458, 368] width 10 height 10
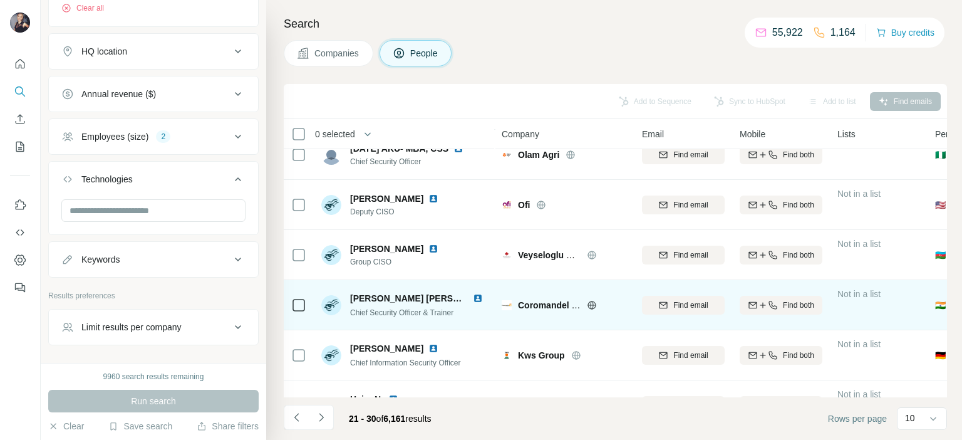
scroll to position [251, 0]
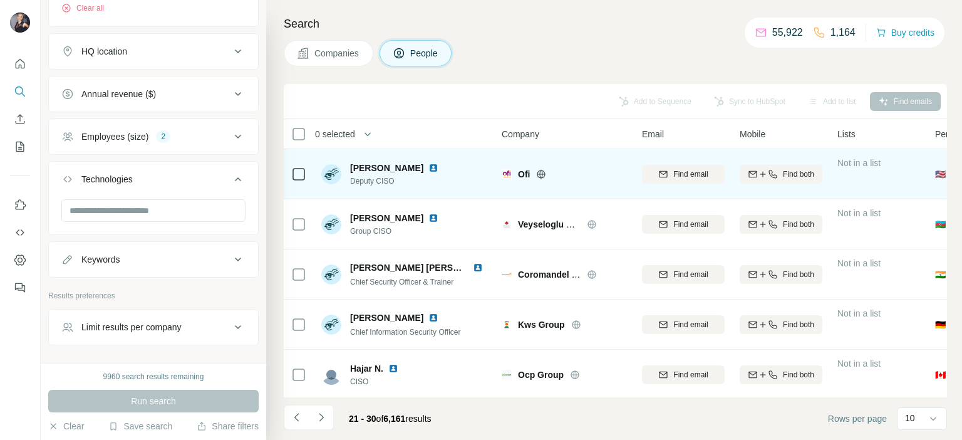
click at [428, 165] on img at bounding box center [433, 168] width 10 height 10
drag, startPoint x: 410, startPoint y: 219, endPoint x: 435, endPoint y: 168, distance: 56.0
click at [428, 218] on img at bounding box center [433, 218] width 10 height 10
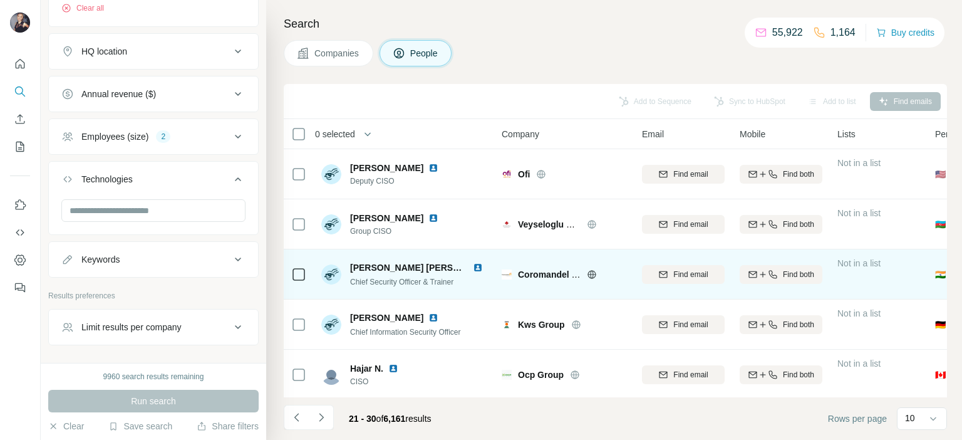
click at [475, 266] on img at bounding box center [478, 267] width 10 height 10
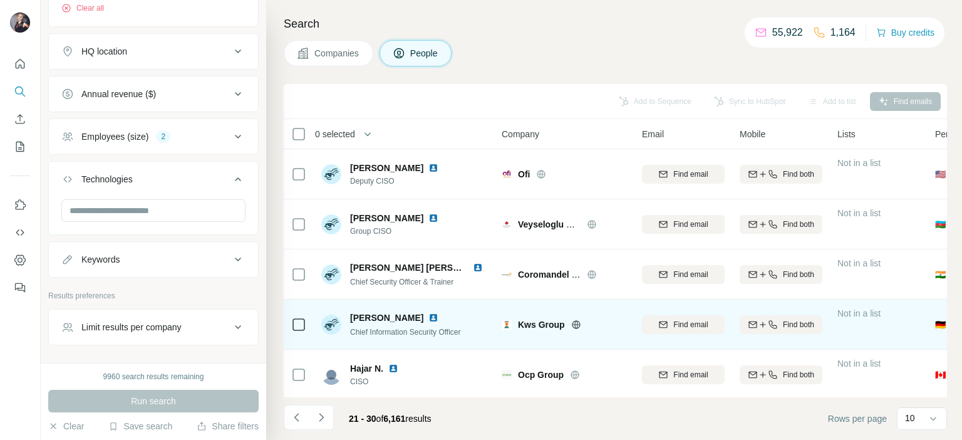
click at [428, 316] on img at bounding box center [433, 318] width 10 height 10
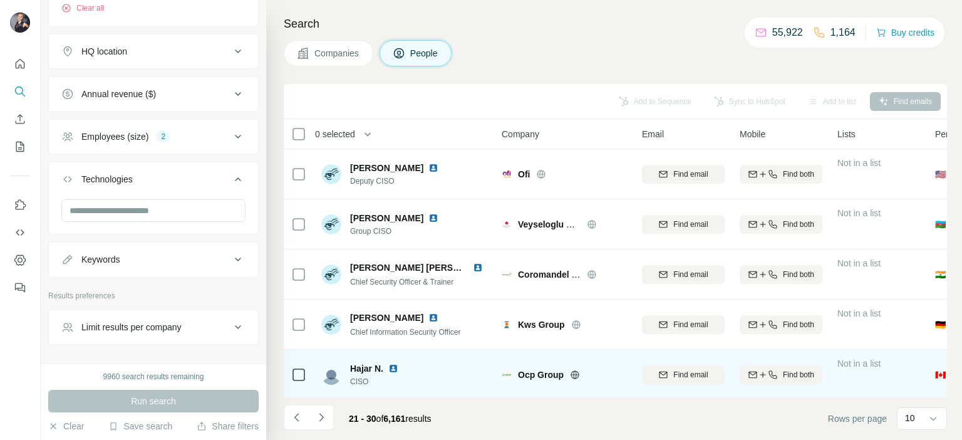
click at [393, 366] on img at bounding box center [393, 368] width 10 height 10
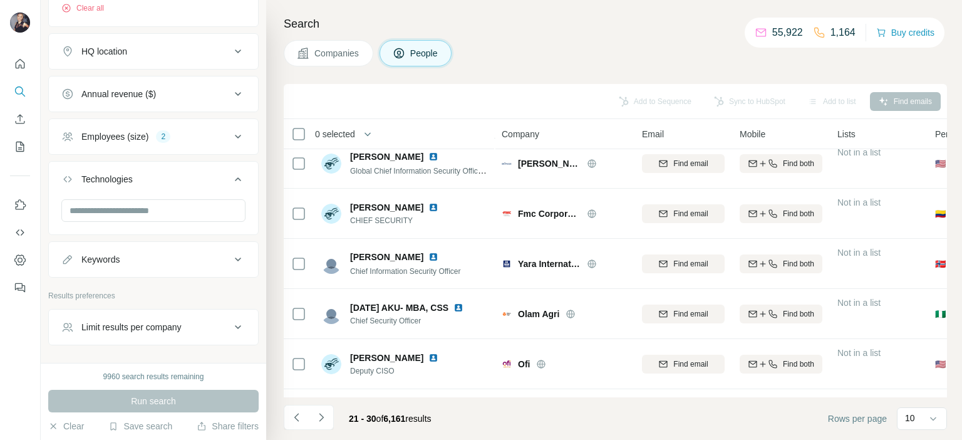
scroll to position [0, 0]
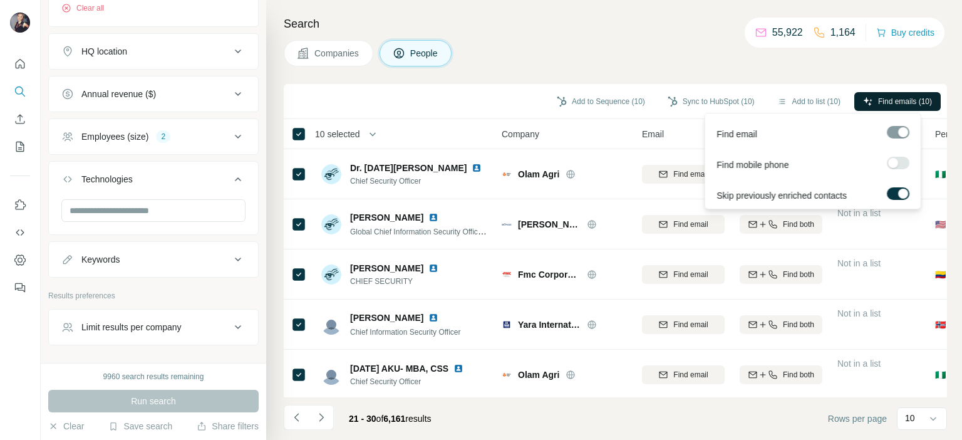
click at [894, 98] on span "Find emails (10)" at bounding box center [905, 101] width 54 height 11
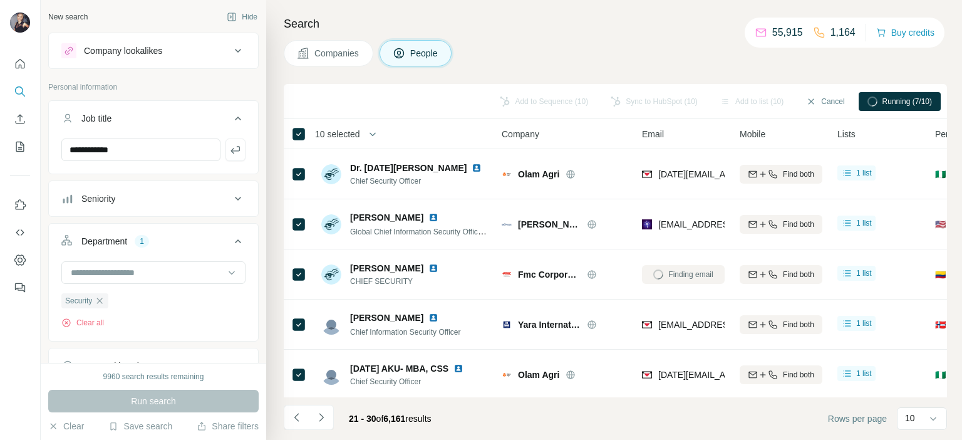
scroll to position [251, 0]
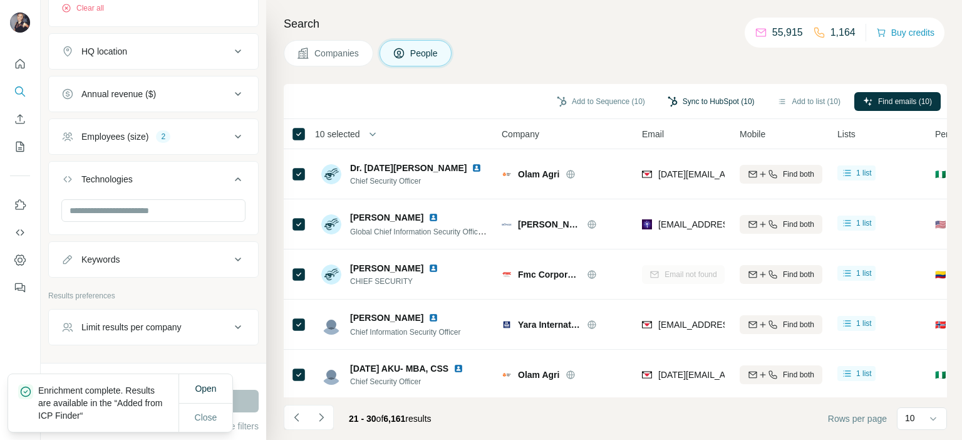
click at [688, 106] on button "Sync to HubSpot (10)" at bounding box center [711, 101] width 105 height 19
click at [684, 98] on button "Sync to HubSpot (10)" at bounding box center [711, 101] width 105 height 19
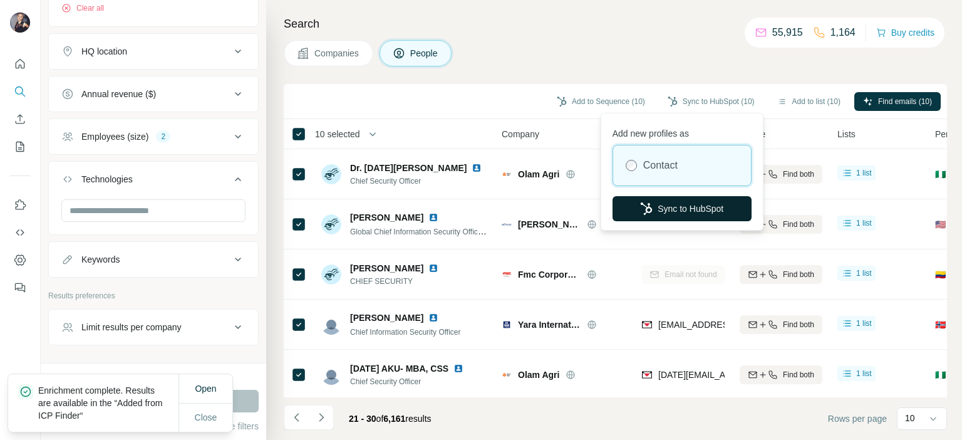
click at [697, 212] on button "Sync to HubSpot" at bounding box center [682, 208] width 139 height 25
